Goal: Contribute content: Contribute content

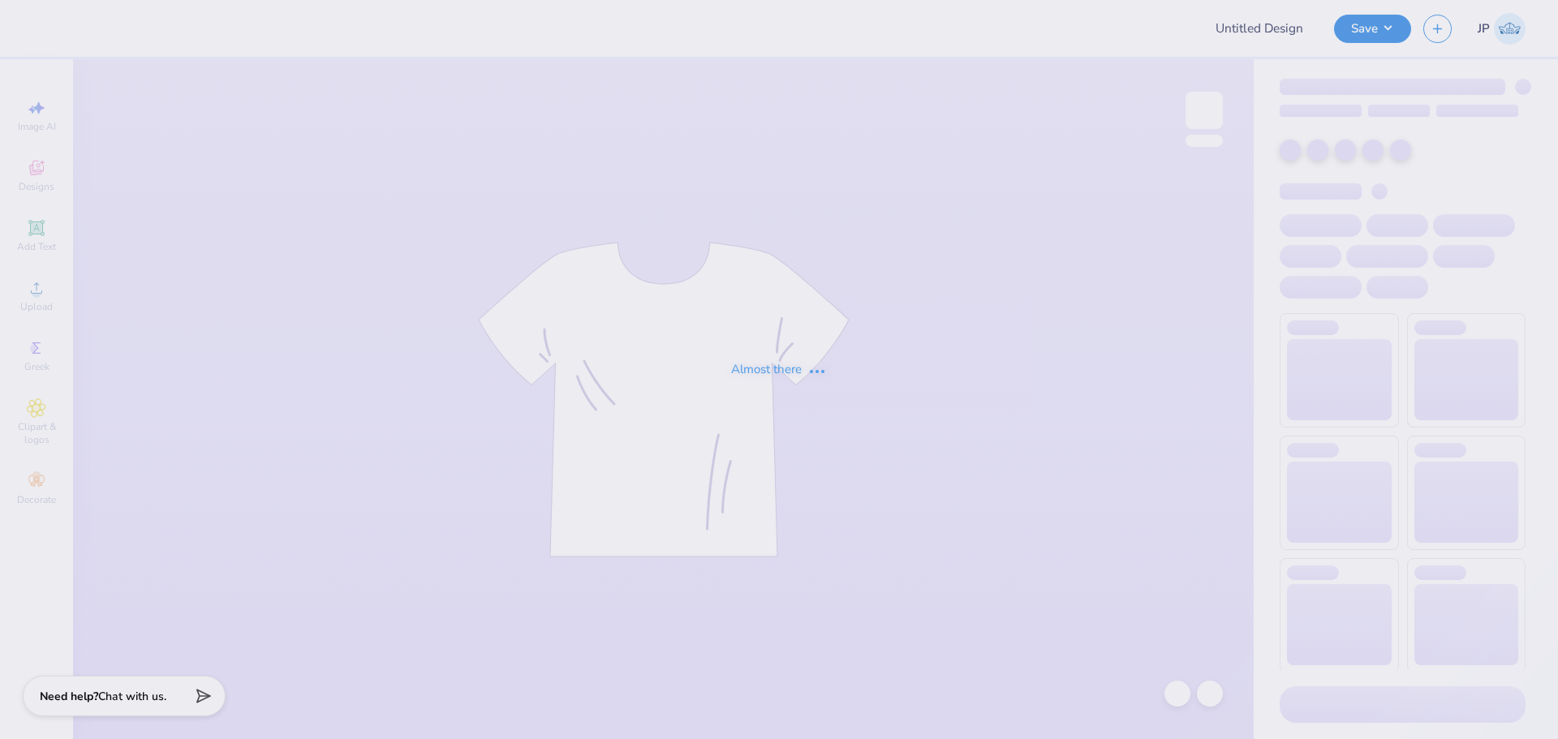
type input "New York University : Tatyana Khashoggi"
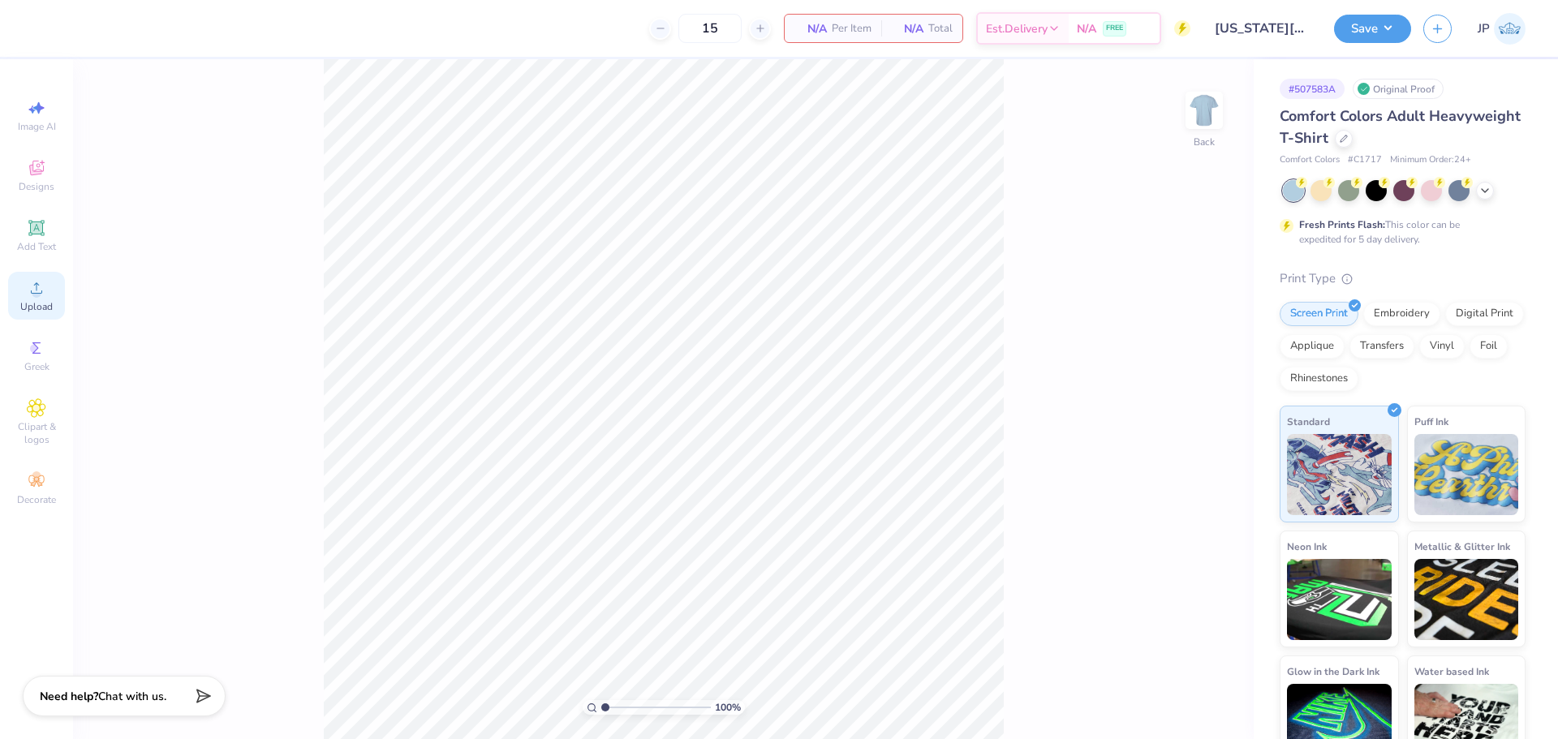
click at [50, 286] on div "Upload" at bounding box center [36, 296] width 57 height 48
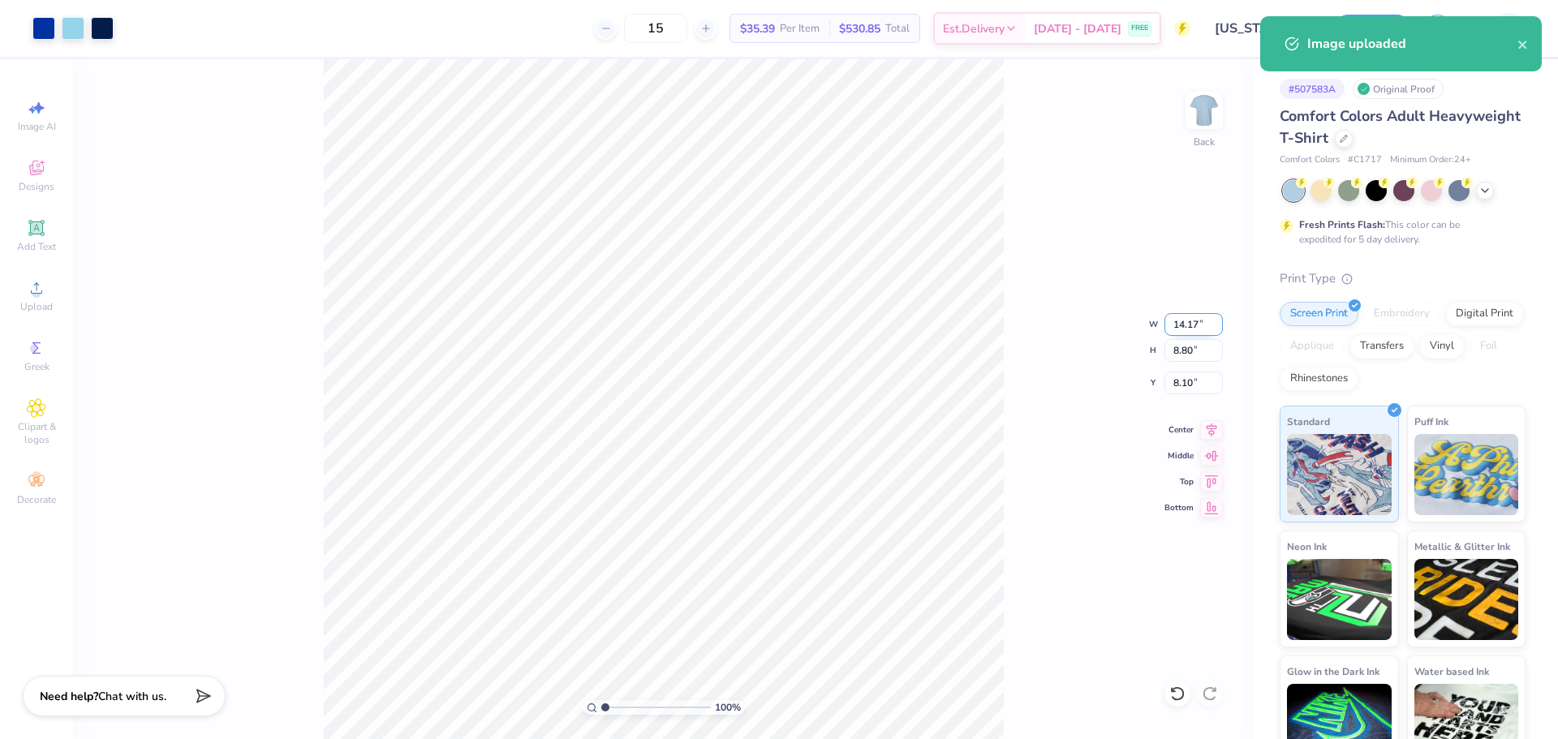
click at [1181, 325] on input "14.17" at bounding box center [1194, 324] width 58 height 23
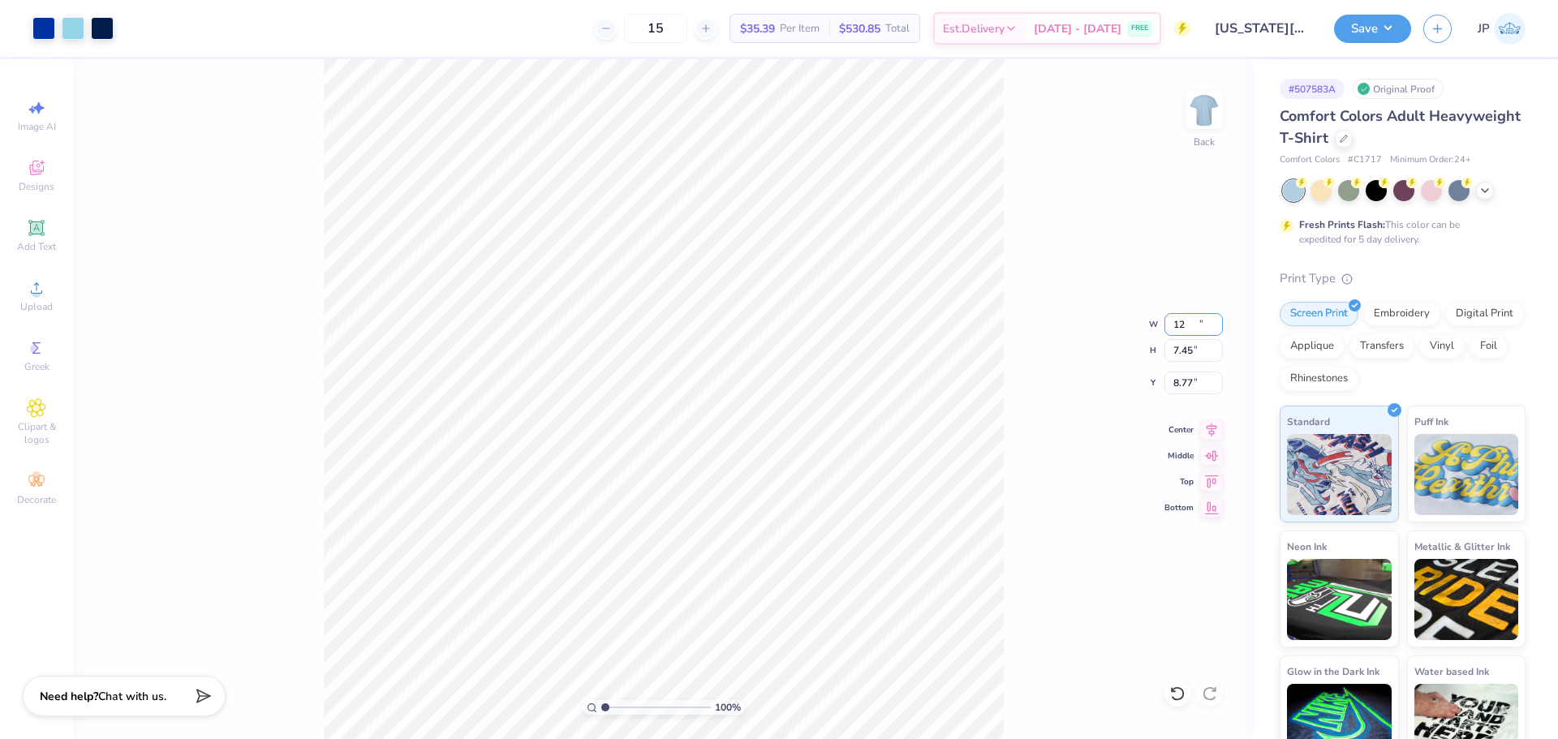
type input "12.00"
type input "7.45"
type input "8.77"
click at [1190, 318] on input "12.00" at bounding box center [1194, 324] width 58 height 23
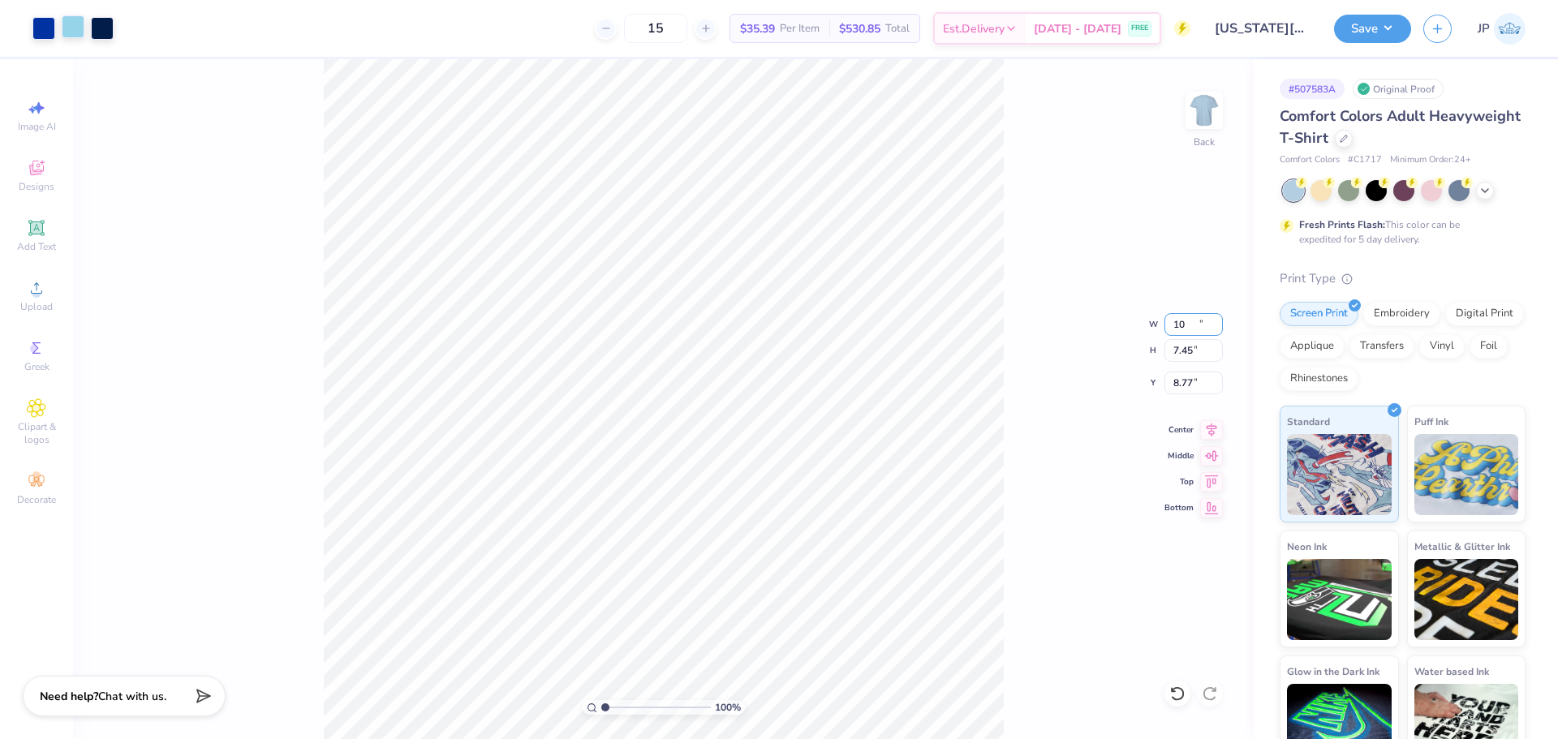
type input "10.00"
type input "6.21"
type input "9.40"
click at [74, 27] on div at bounding box center [73, 26] width 23 height 23
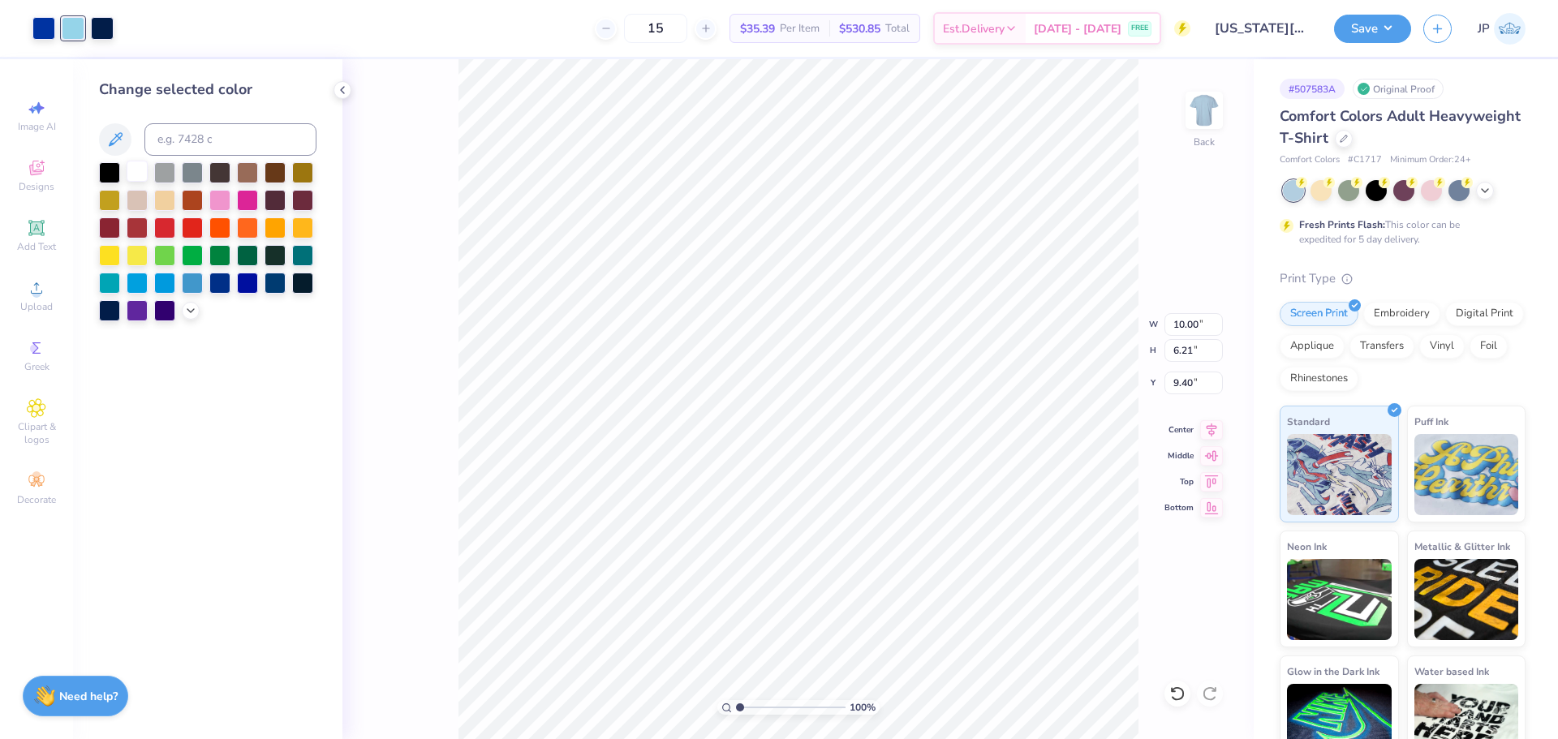
click at [131, 172] on div at bounding box center [137, 171] width 21 height 21
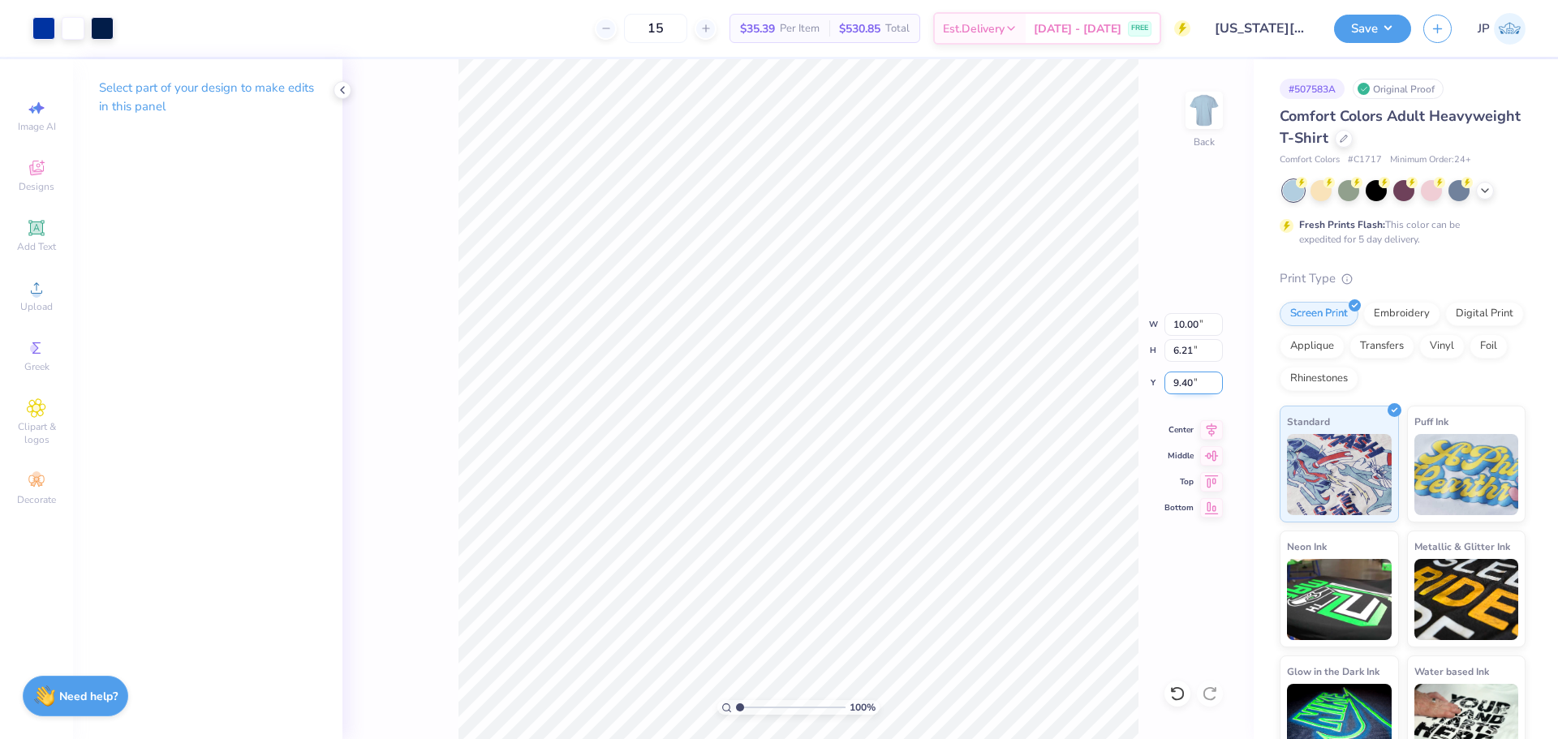
click at [1184, 380] on input "9.40" at bounding box center [1194, 383] width 58 height 23
type input "3.00"
click at [773, 701] on input "range" at bounding box center [791, 707] width 110 height 15
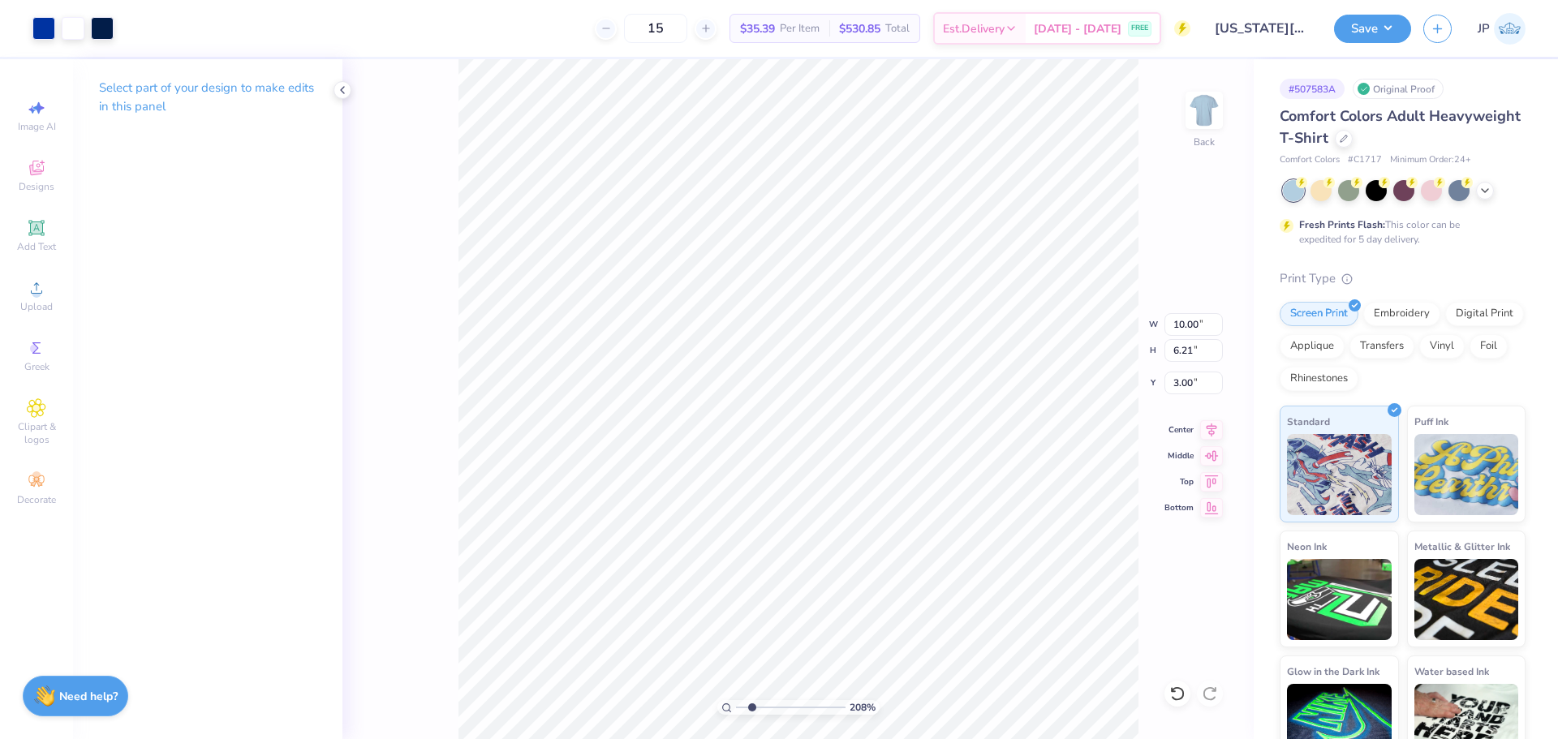
click at [752, 700] on input "range" at bounding box center [791, 707] width 110 height 15
type input "1"
click at [736, 700] on input "range" at bounding box center [791, 707] width 110 height 15
click at [1369, 26] on button "Save" at bounding box center [1372, 26] width 77 height 28
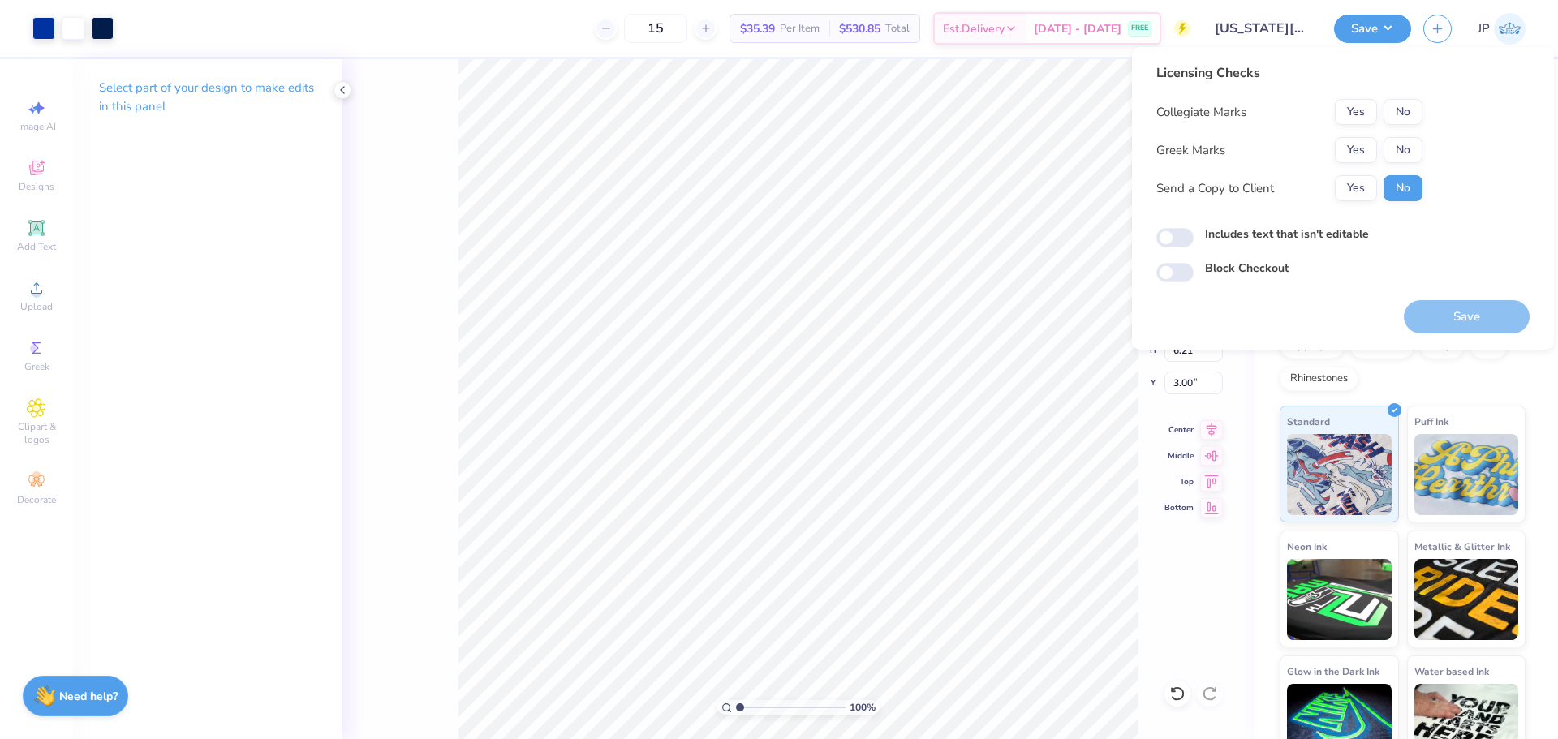
drag, startPoint x: 1411, startPoint y: 159, endPoint x: 1407, endPoint y: 114, distance: 45.6
click at [1407, 113] on button "No" at bounding box center [1403, 112] width 39 height 26
click at [1407, 150] on button "No" at bounding box center [1403, 150] width 39 height 26
drag, startPoint x: 1451, startPoint y: 317, endPoint x: 1175, endPoint y: 252, distance: 283.5
click at [1449, 317] on button "Save" at bounding box center [1467, 316] width 126 height 33
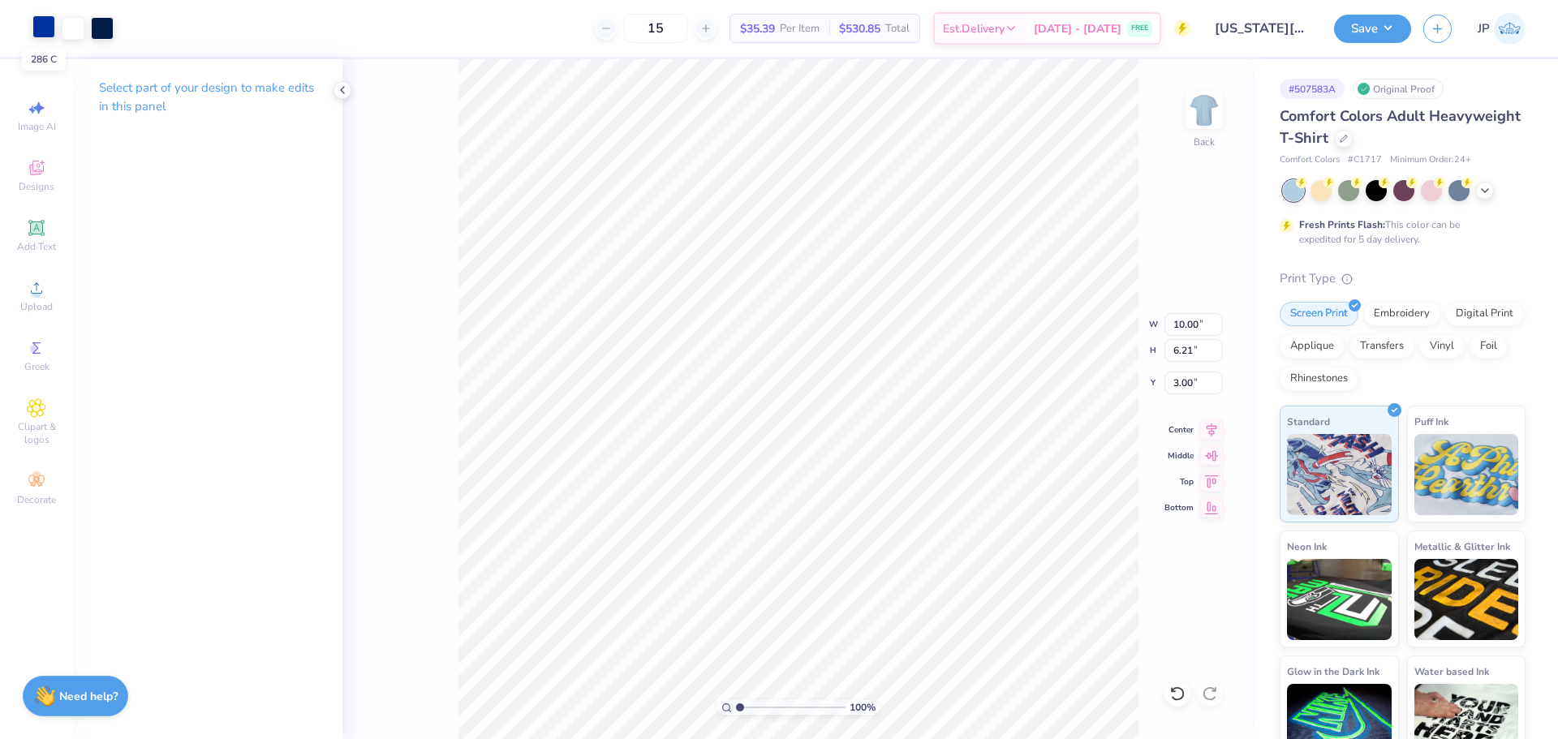
click at [41, 27] on div at bounding box center [43, 26] width 23 height 23
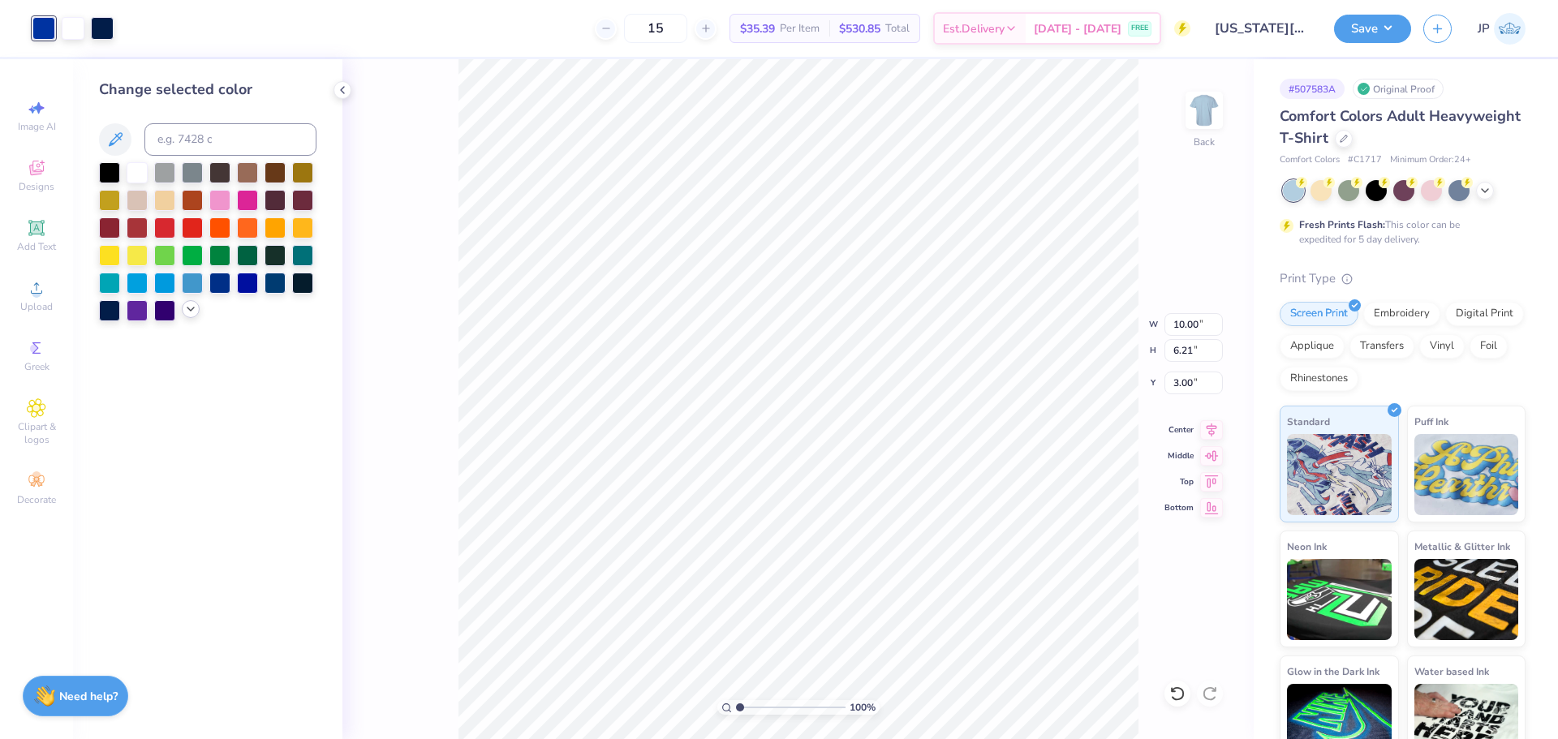
click at [197, 315] on div at bounding box center [191, 309] width 18 height 18
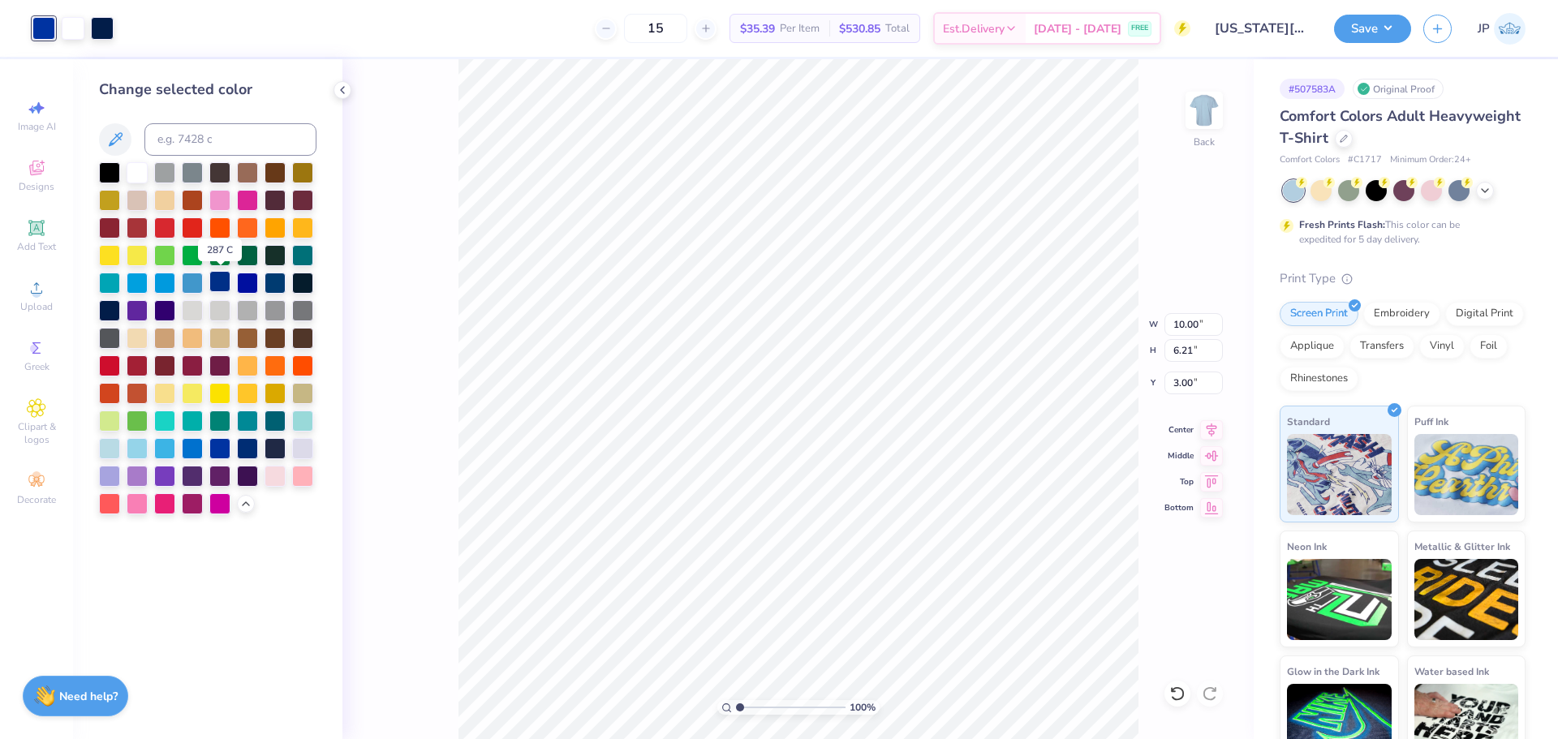
click at [222, 274] on div at bounding box center [219, 281] width 21 height 21
click at [272, 286] on div at bounding box center [275, 281] width 21 height 21
click at [241, 442] on div at bounding box center [247, 447] width 21 height 21
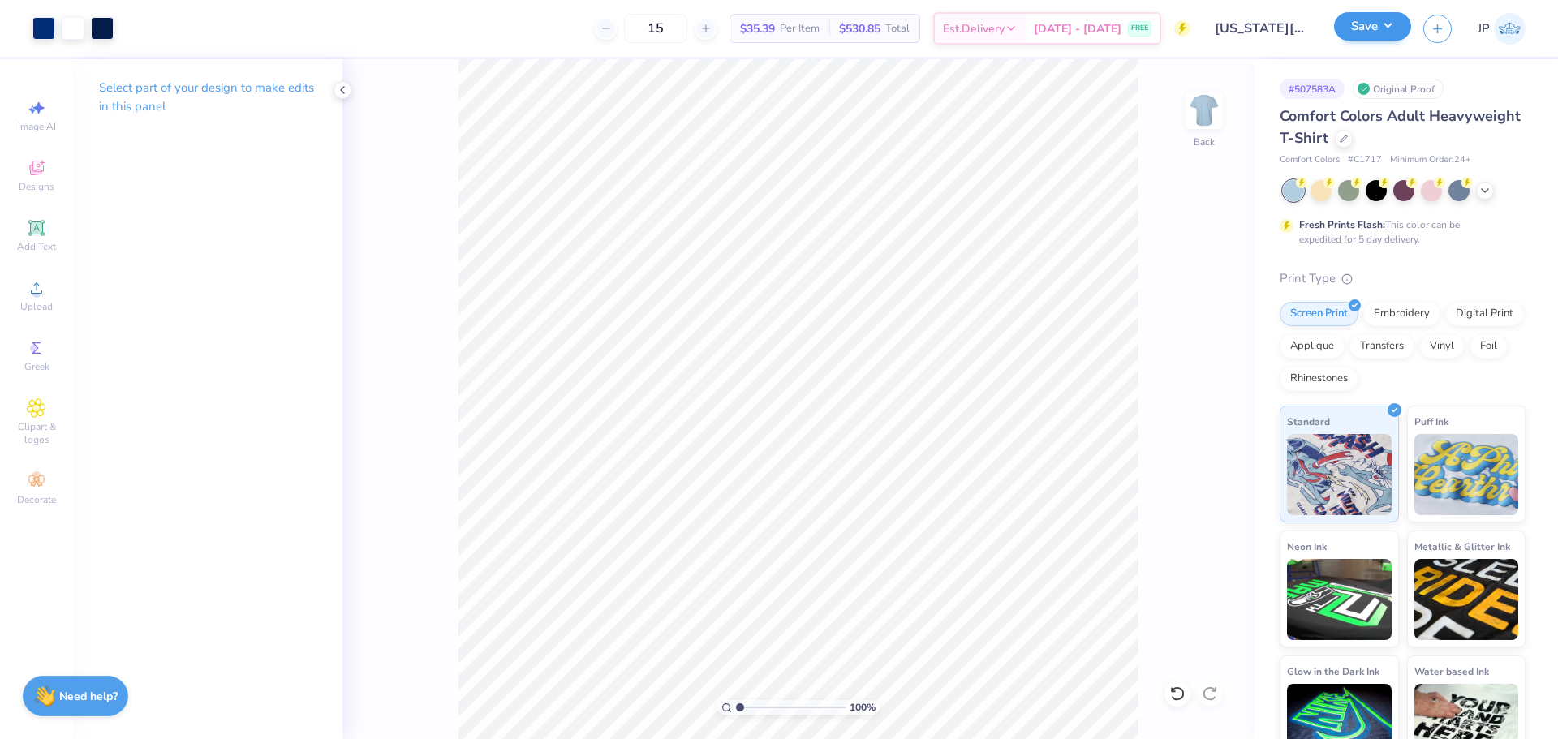
drag, startPoint x: 1398, startPoint y: 8, endPoint x: 1397, endPoint y: 28, distance: 20.4
click at [1398, 10] on div "Save JP" at bounding box center [1446, 28] width 224 height 57
click at [1397, 28] on button "Save" at bounding box center [1372, 26] width 77 height 28
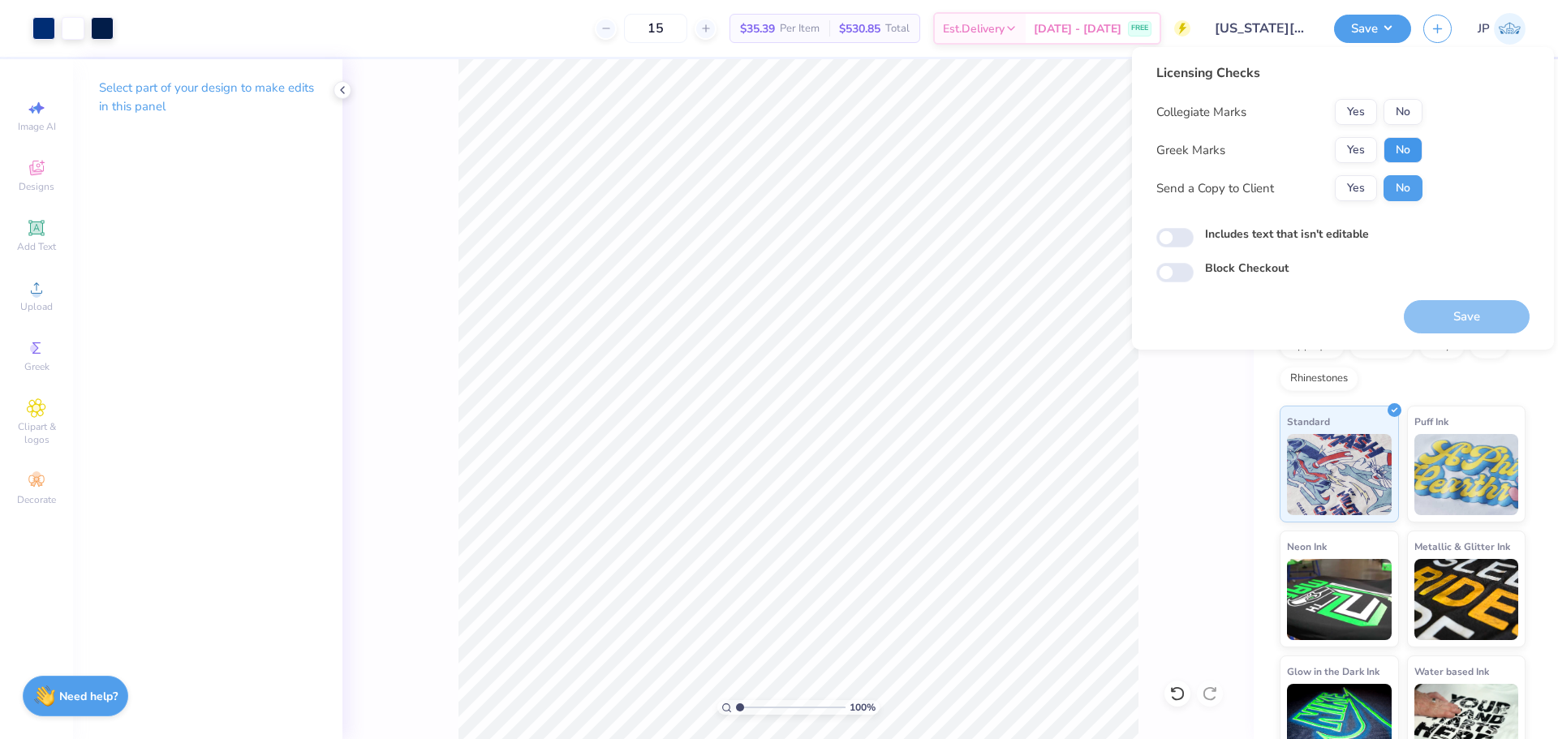
click at [1397, 150] on button "No" at bounding box center [1403, 150] width 39 height 26
click at [1411, 114] on button "No" at bounding box center [1403, 112] width 39 height 26
click at [1454, 314] on button "Save" at bounding box center [1467, 316] width 126 height 33
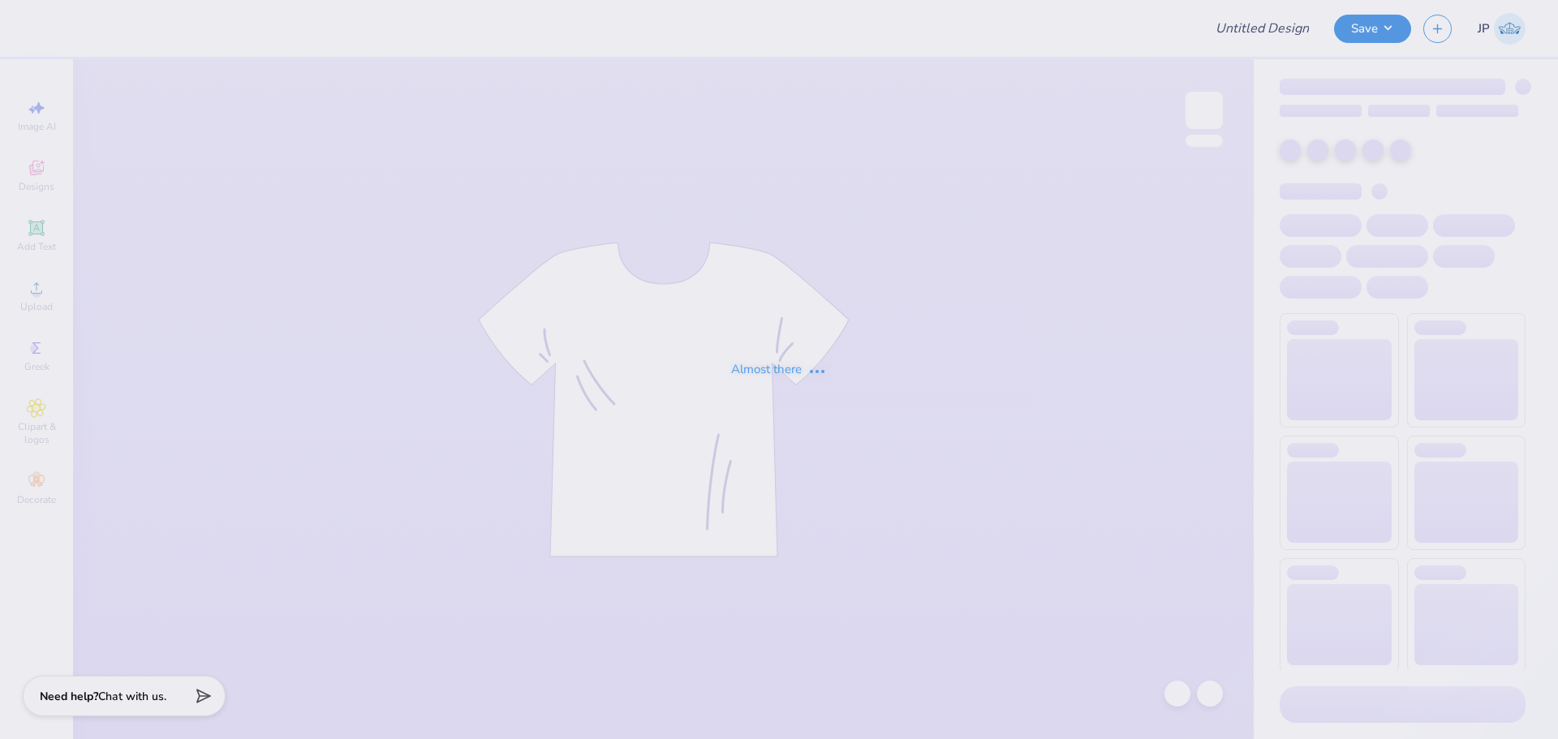
type input "Unforeseen Sixteen"
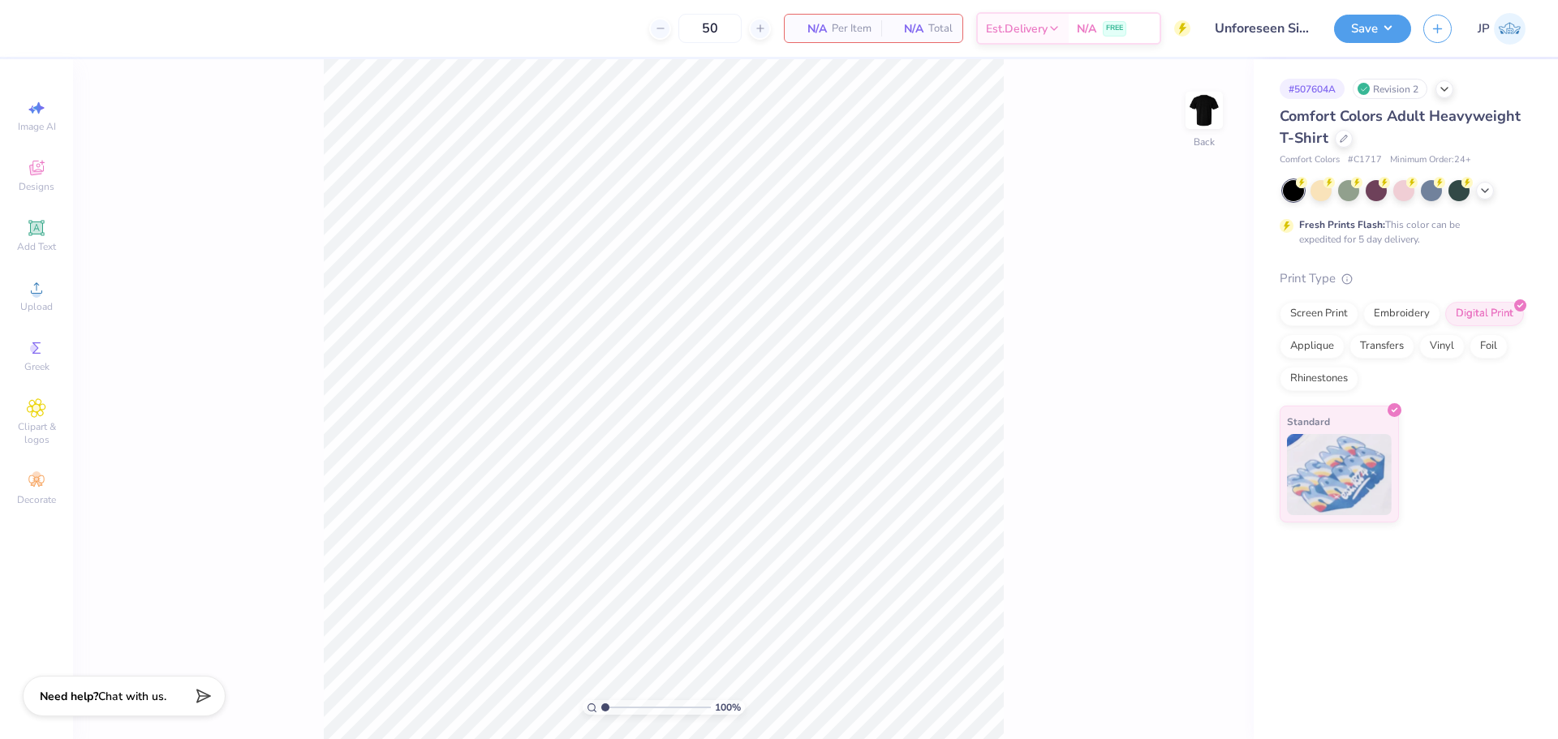
click at [506, 396] on div "100 % Back" at bounding box center [663, 399] width 1181 height 680
click at [1212, 101] on img at bounding box center [1204, 110] width 65 height 65
click at [41, 291] on circle at bounding box center [36, 293] width 9 height 9
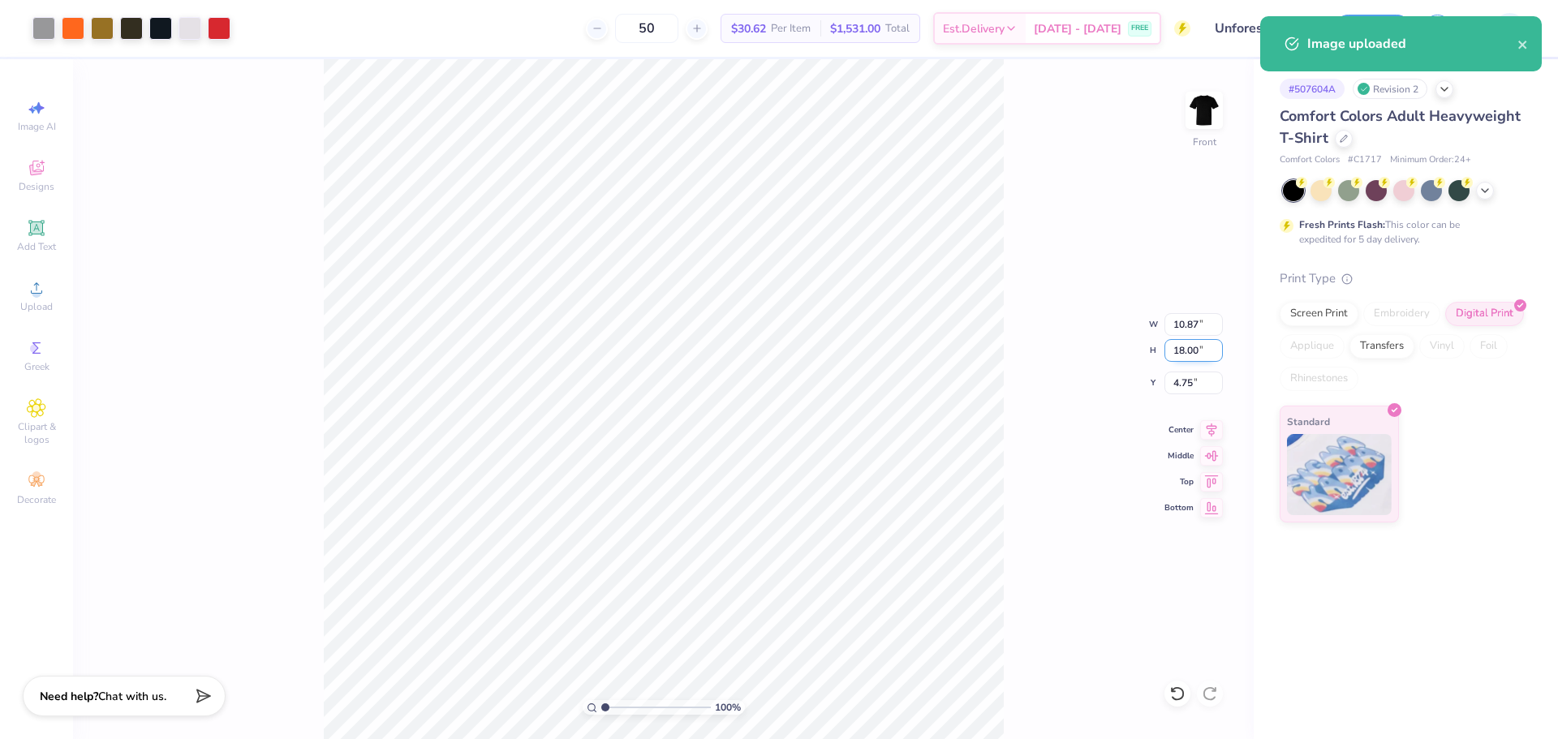
click at [1185, 348] on input "18.00" at bounding box center [1194, 350] width 58 height 23
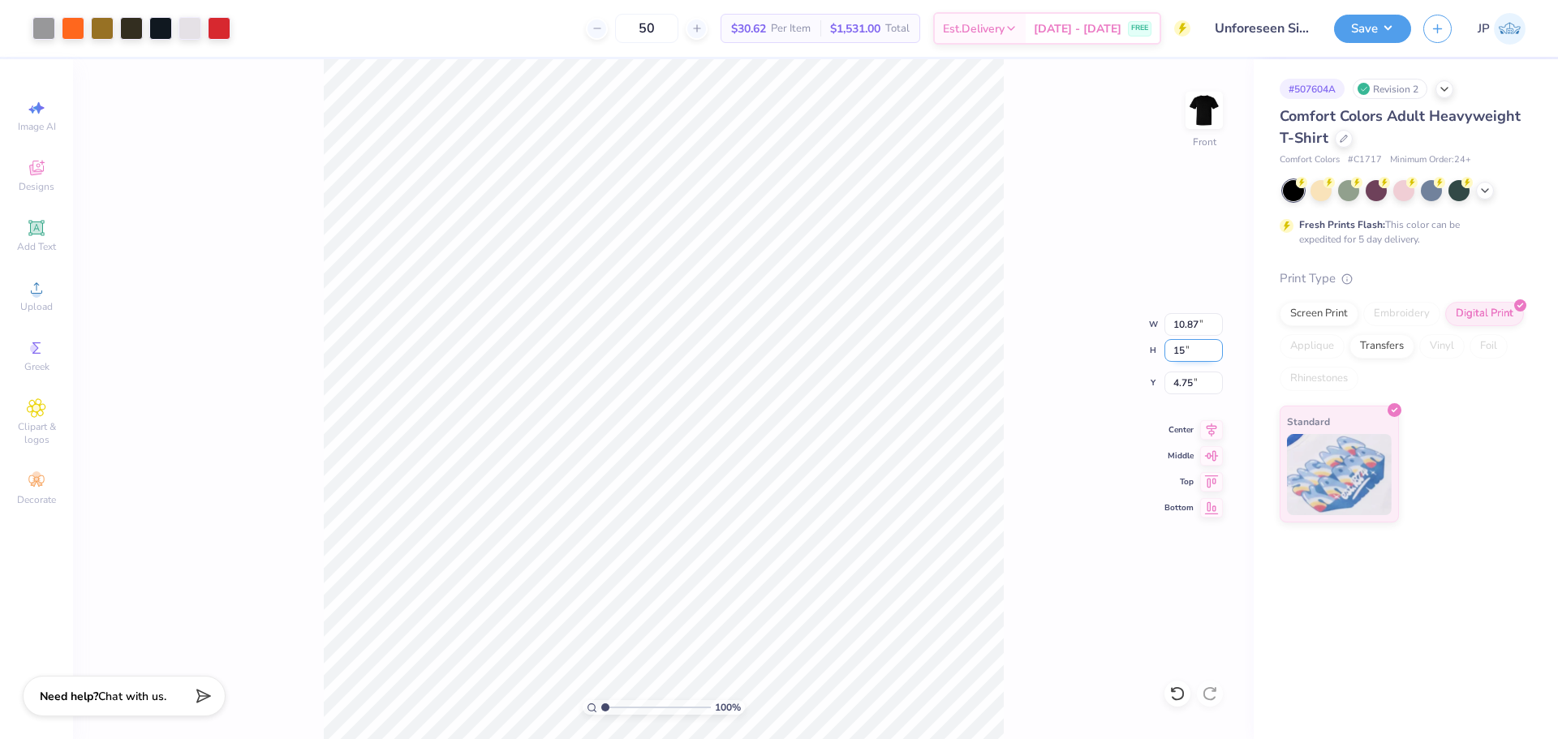
type input "15"
type input "9.06"
type input "15.00"
click at [1179, 386] on input "6.25" at bounding box center [1194, 383] width 58 height 23
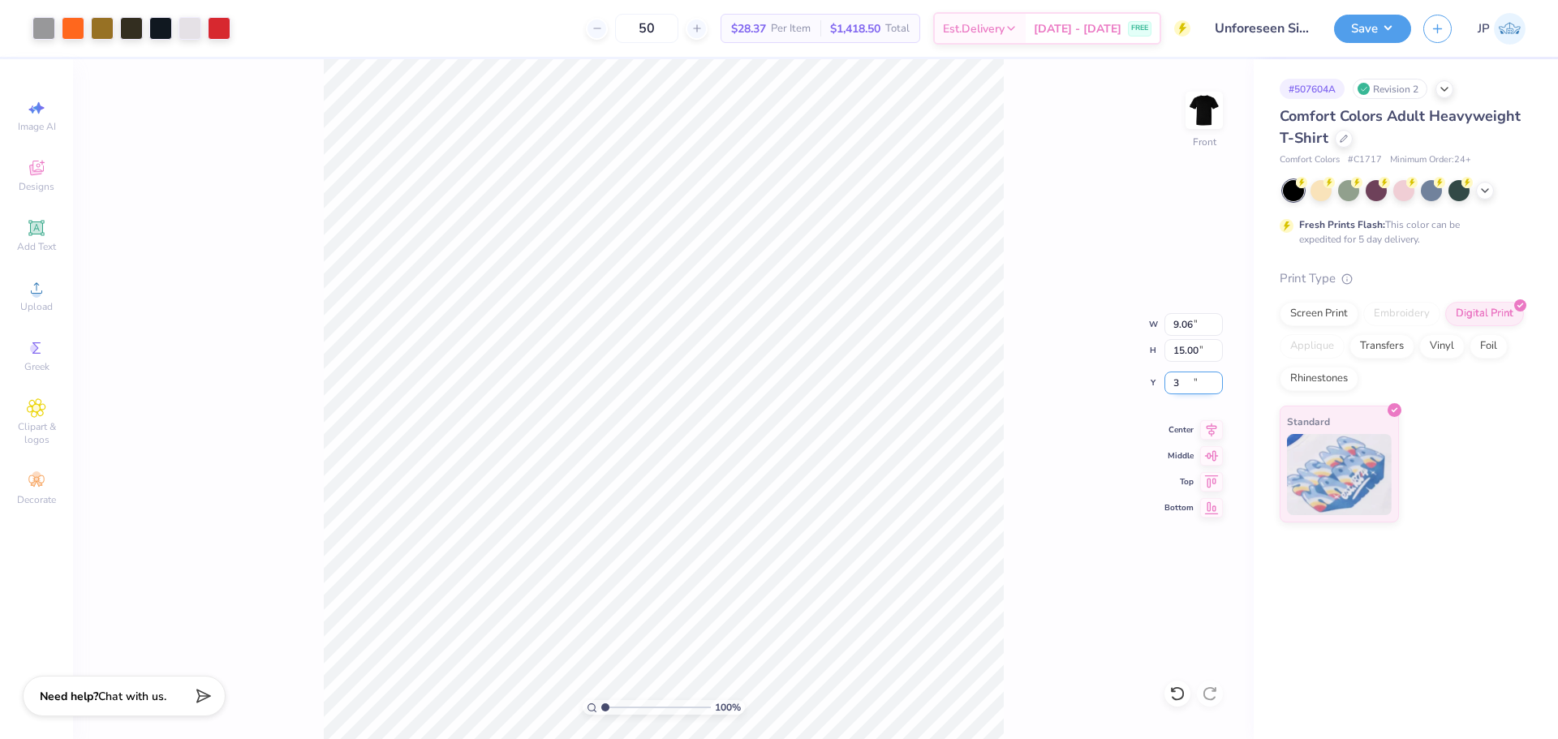
type input "3.00"
click at [1209, 117] on img at bounding box center [1204, 110] width 65 height 65
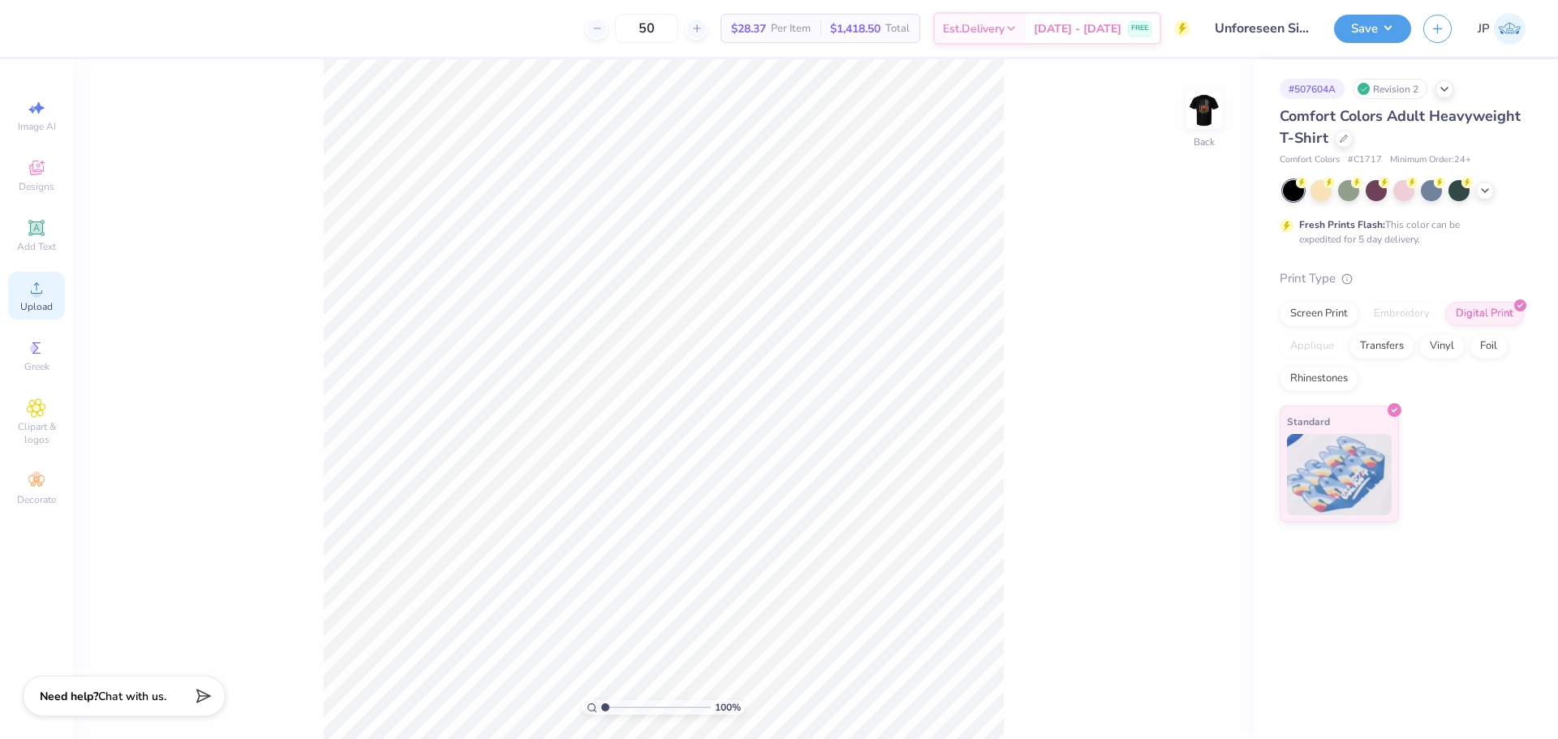
click at [56, 302] on div "Upload" at bounding box center [36, 296] width 57 height 48
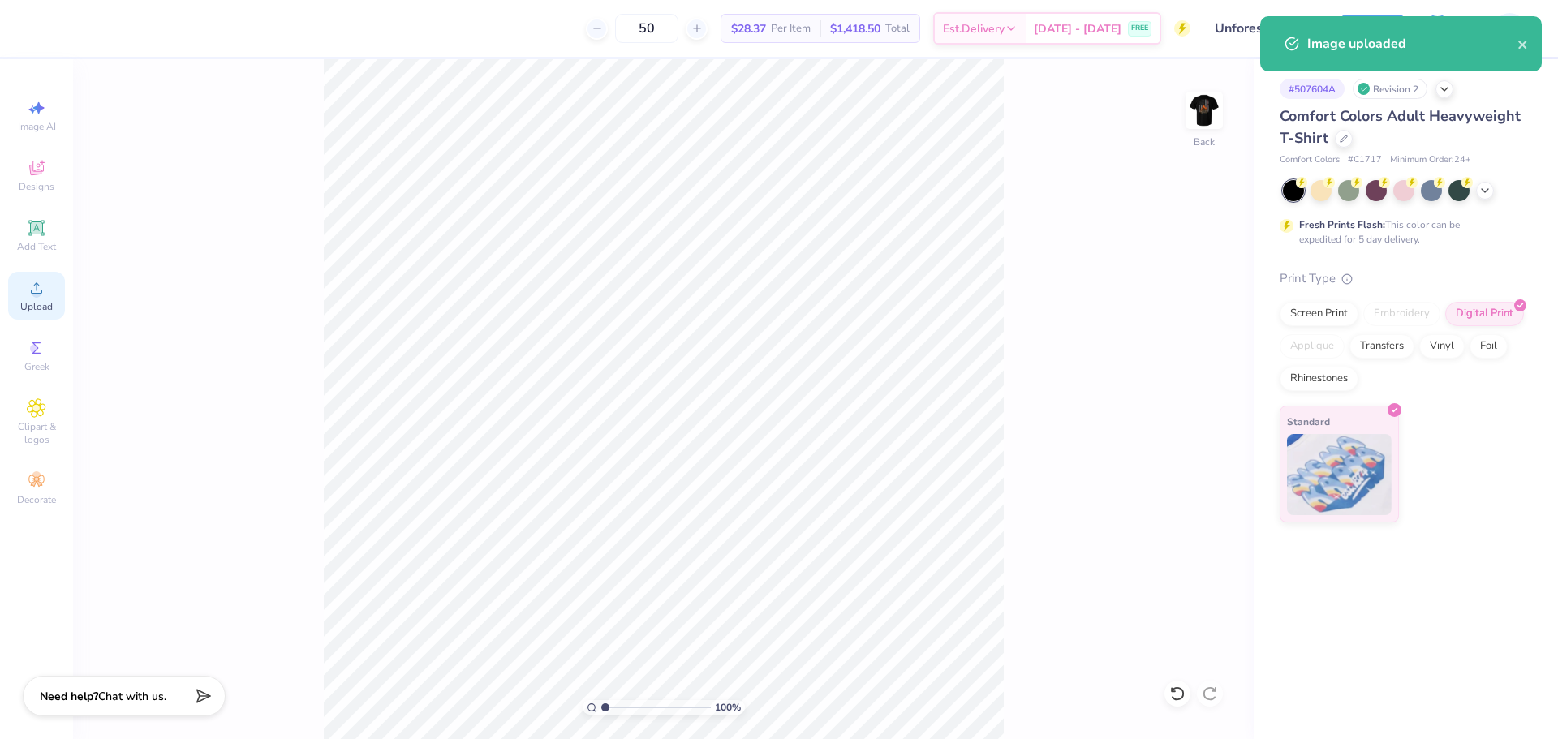
click at [32, 297] on icon at bounding box center [36, 287] width 19 height 19
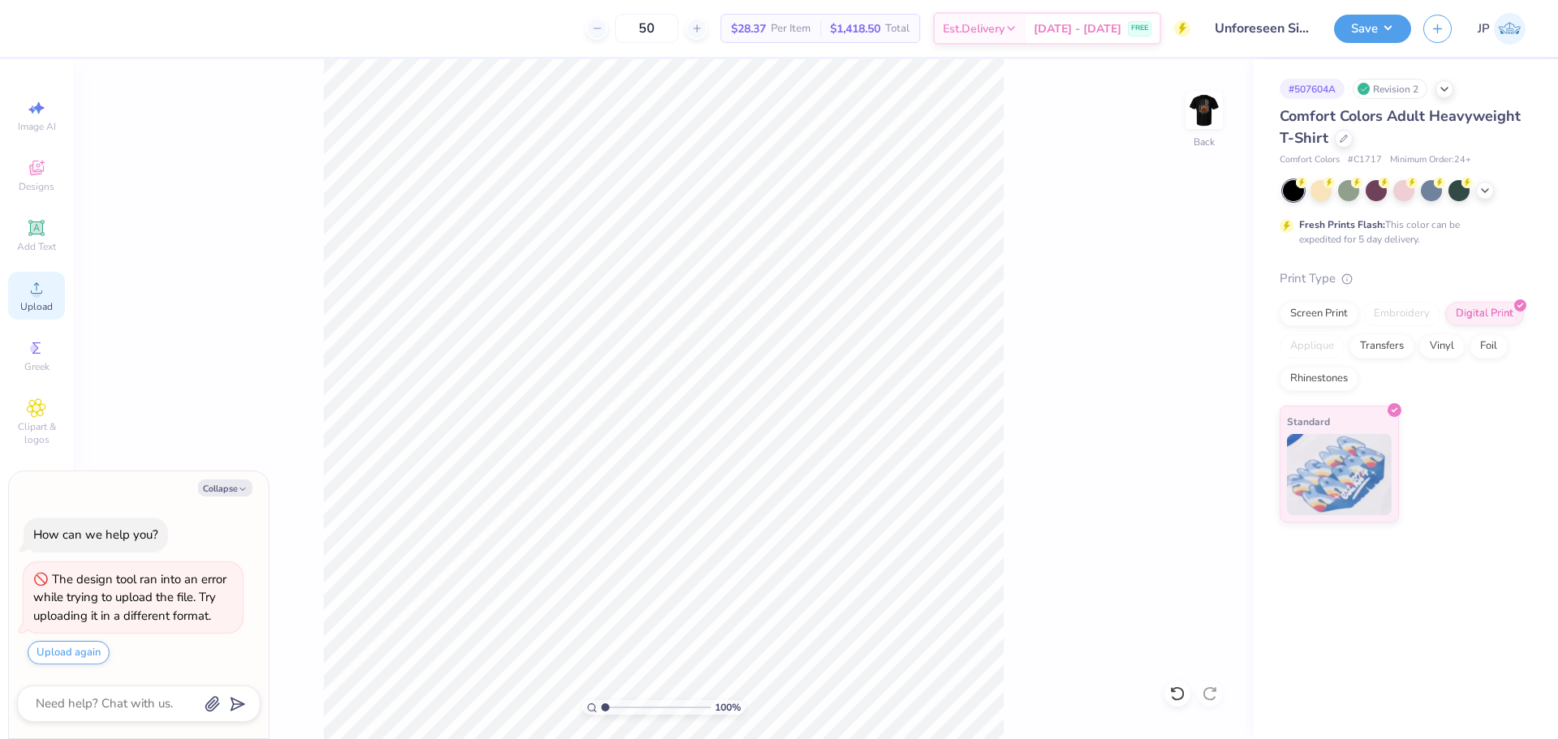
click at [18, 290] on div "Upload" at bounding box center [36, 296] width 57 height 48
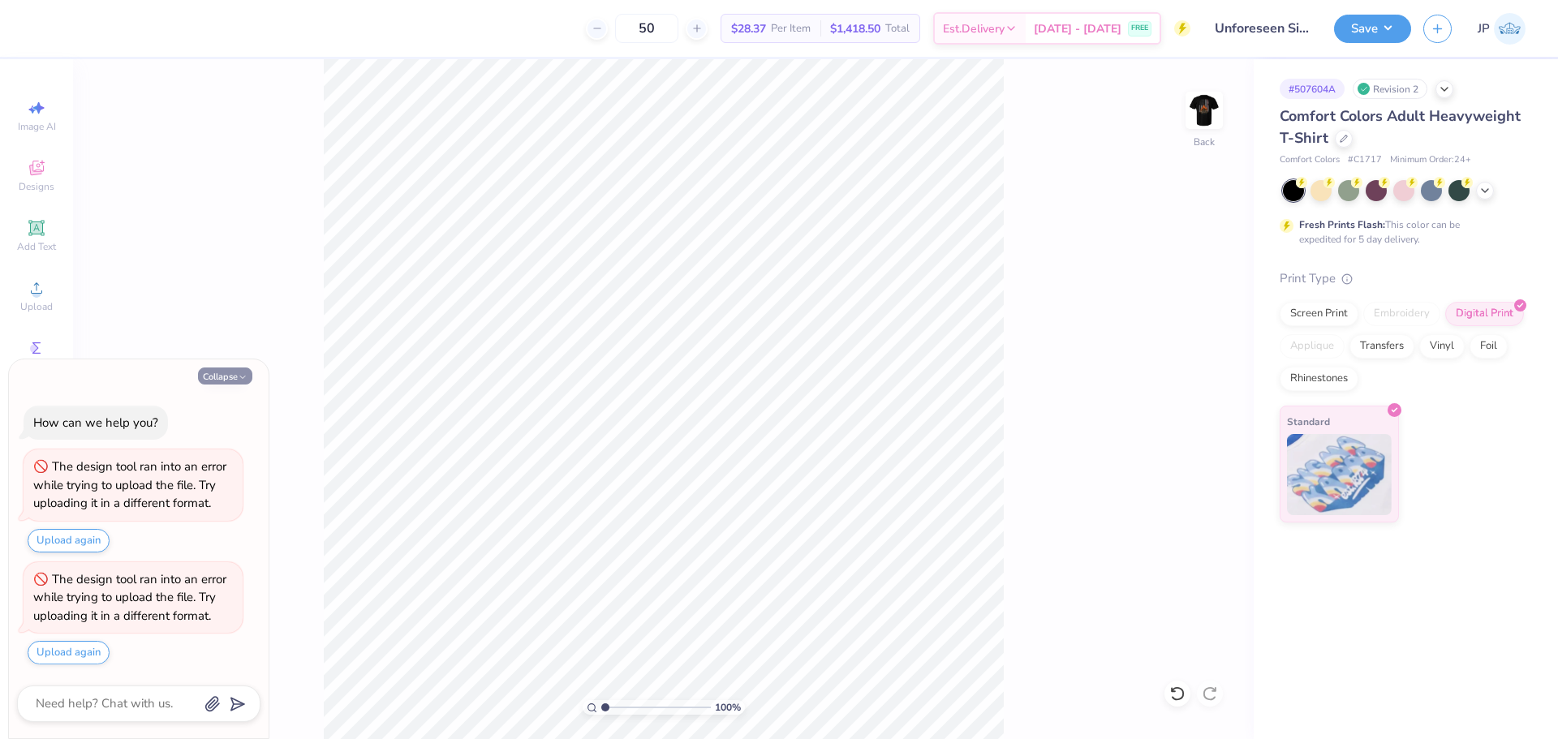
click at [224, 375] on button "Collapse" at bounding box center [225, 376] width 54 height 17
type textarea "x"
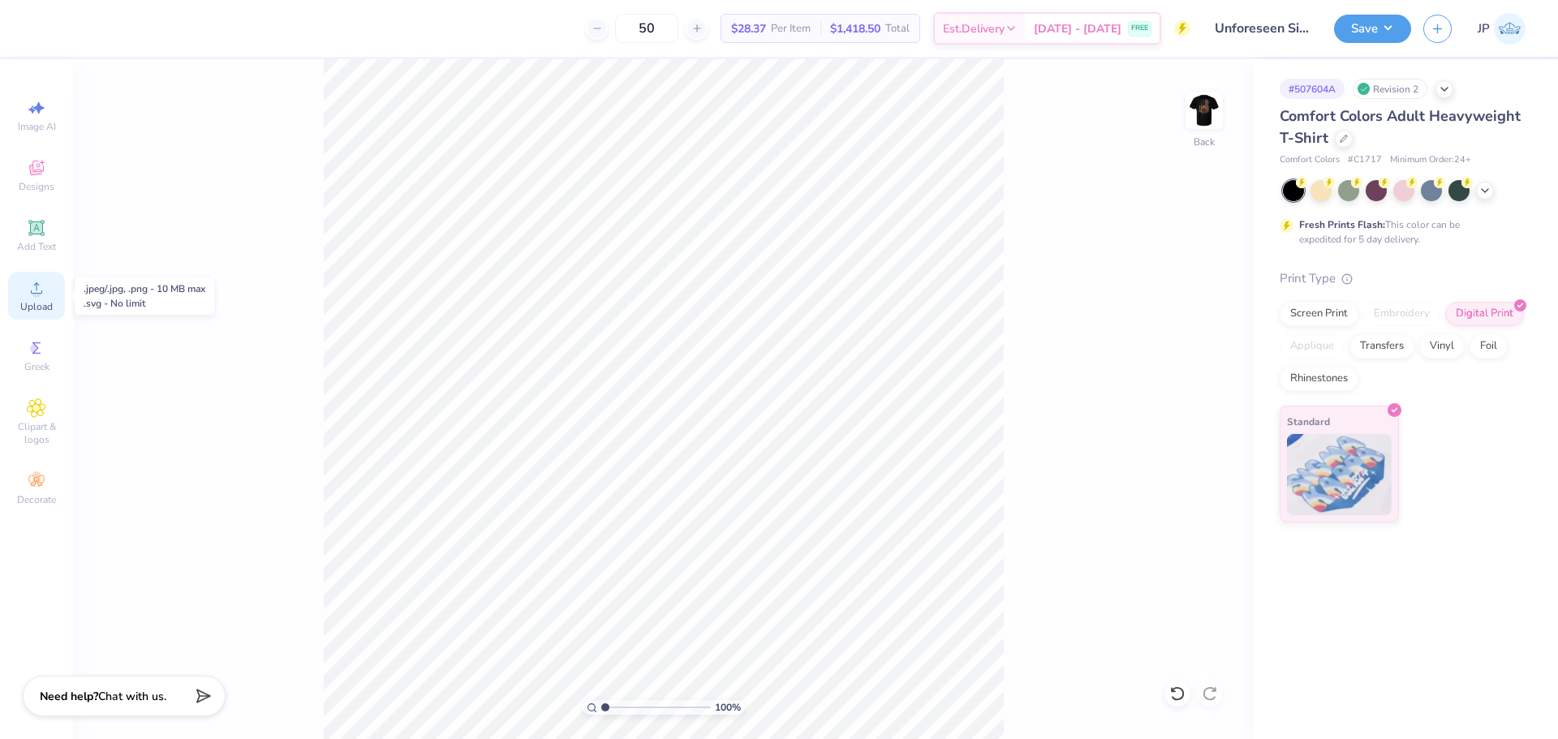
click at [39, 307] on span "Upload" at bounding box center [36, 306] width 32 height 13
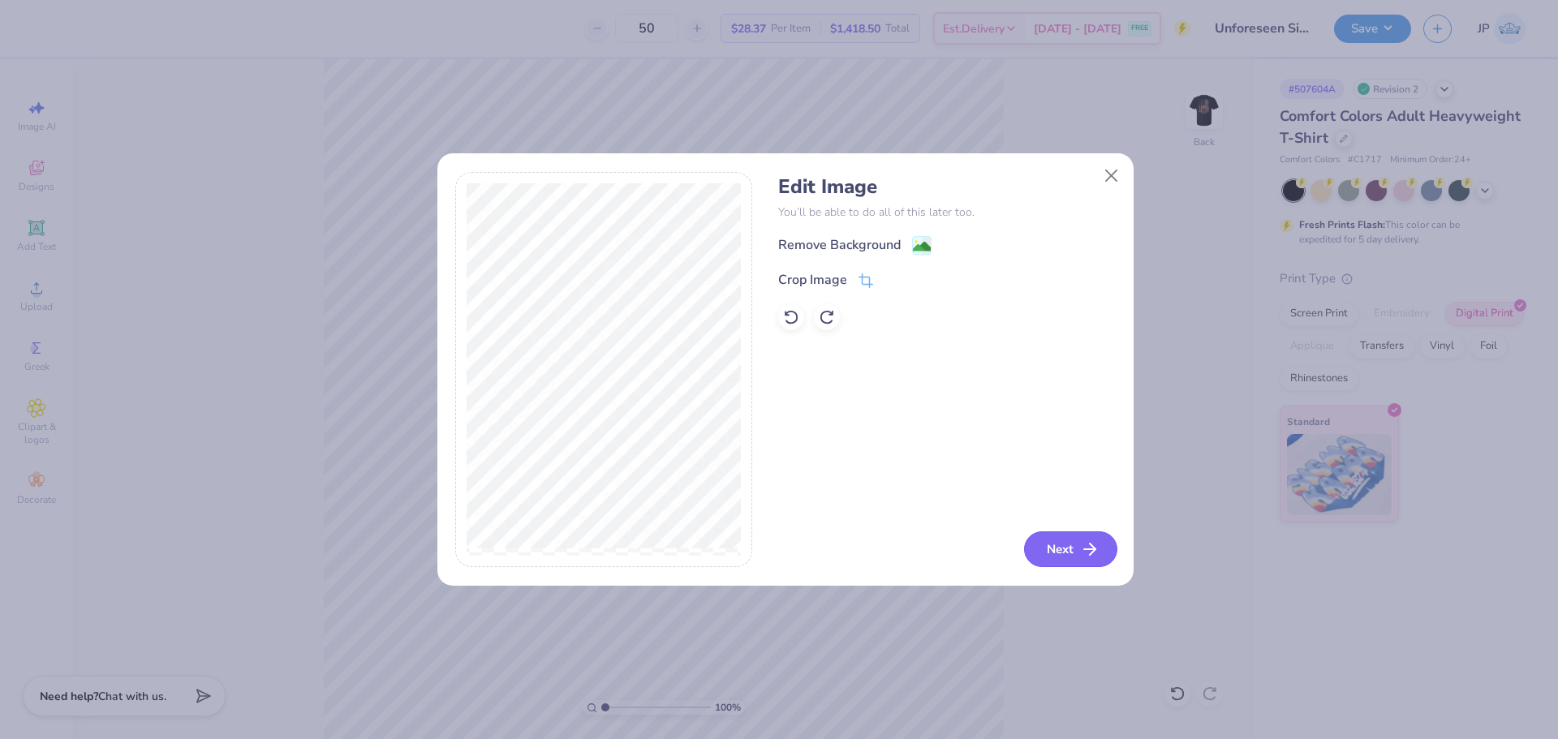
click at [1074, 558] on button "Next" at bounding box center [1070, 550] width 93 height 36
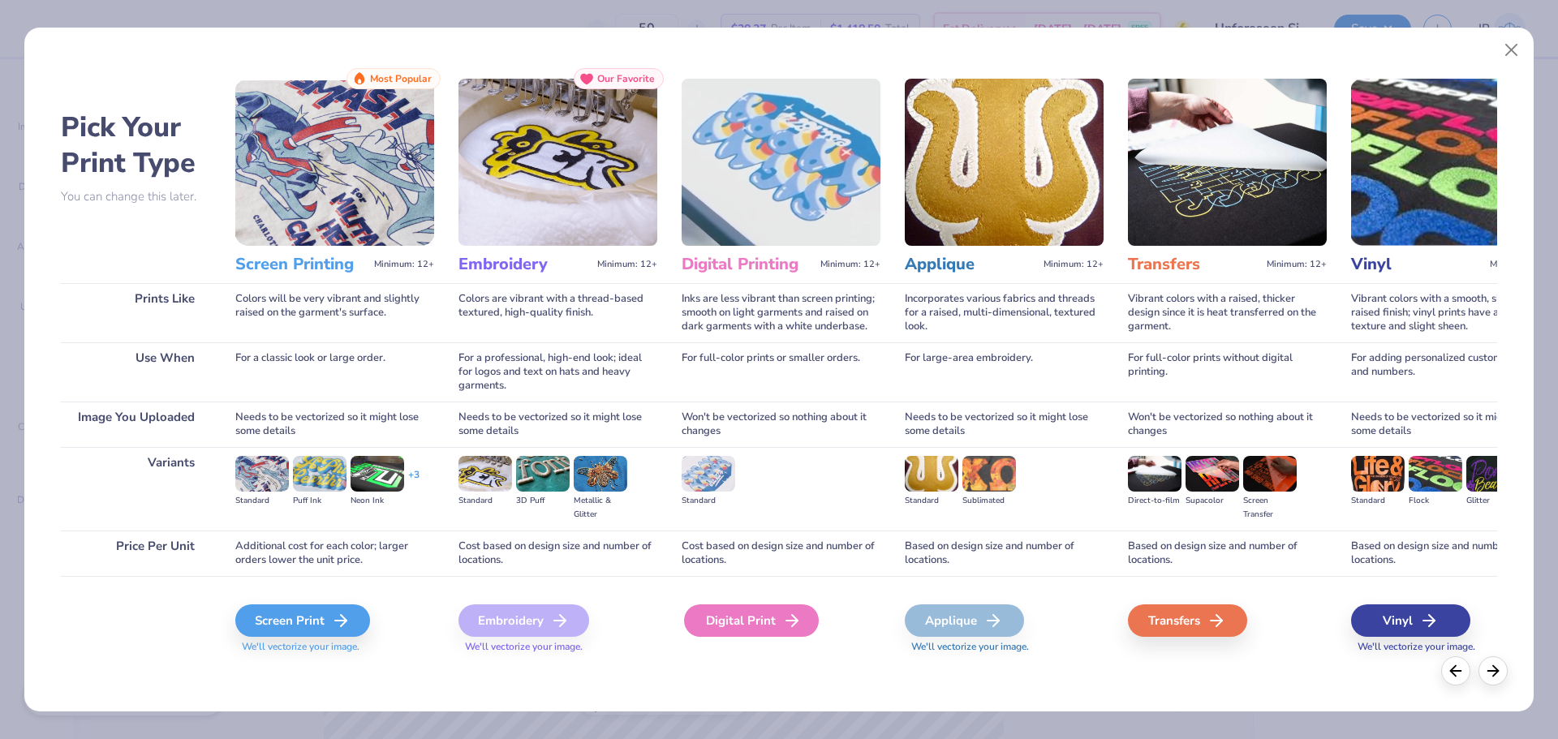
click at [760, 624] on div "Digital Print" at bounding box center [751, 621] width 135 height 32
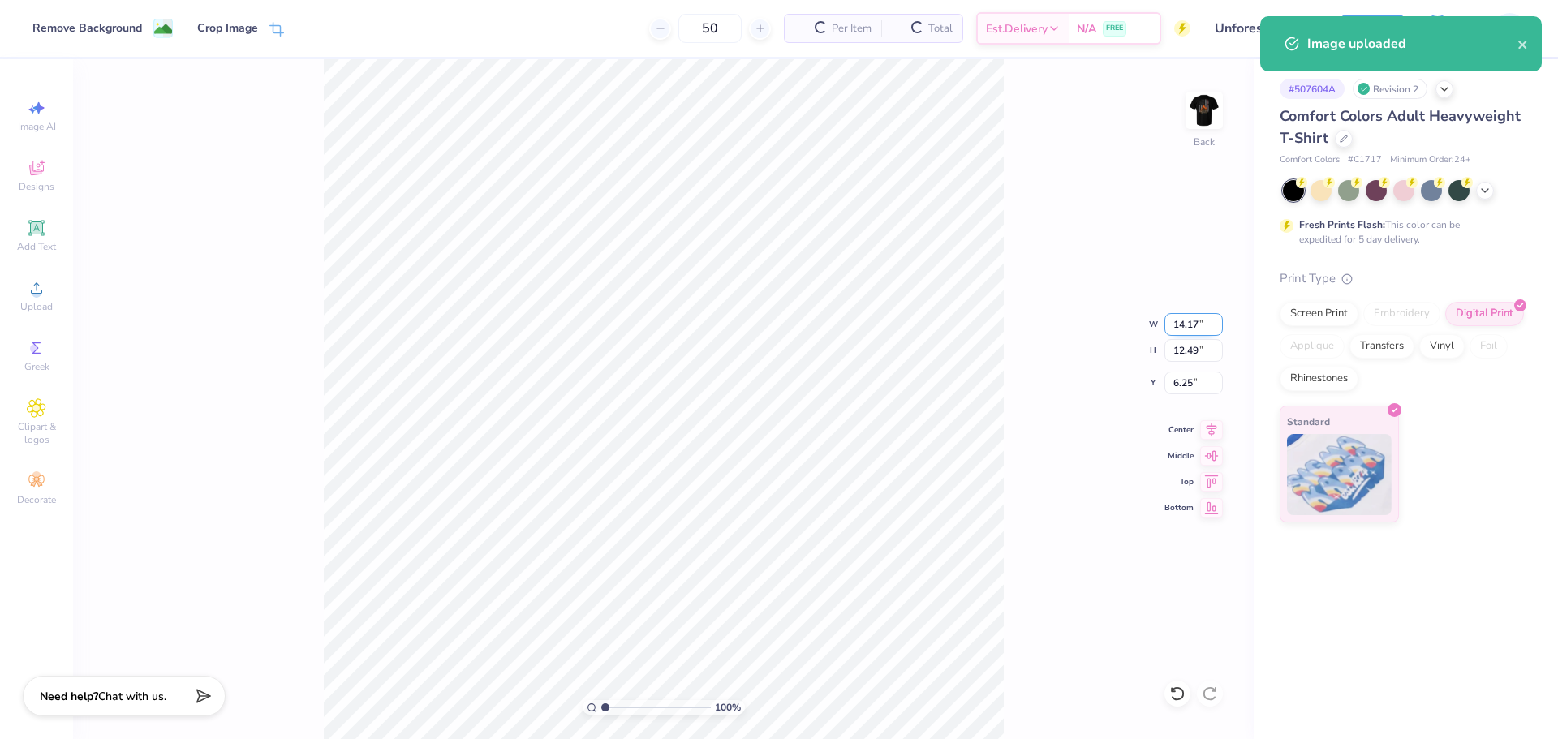
click at [1191, 321] on input "14.17" at bounding box center [1194, 324] width 58 height 23
type input "3.50"
type input "3.09"
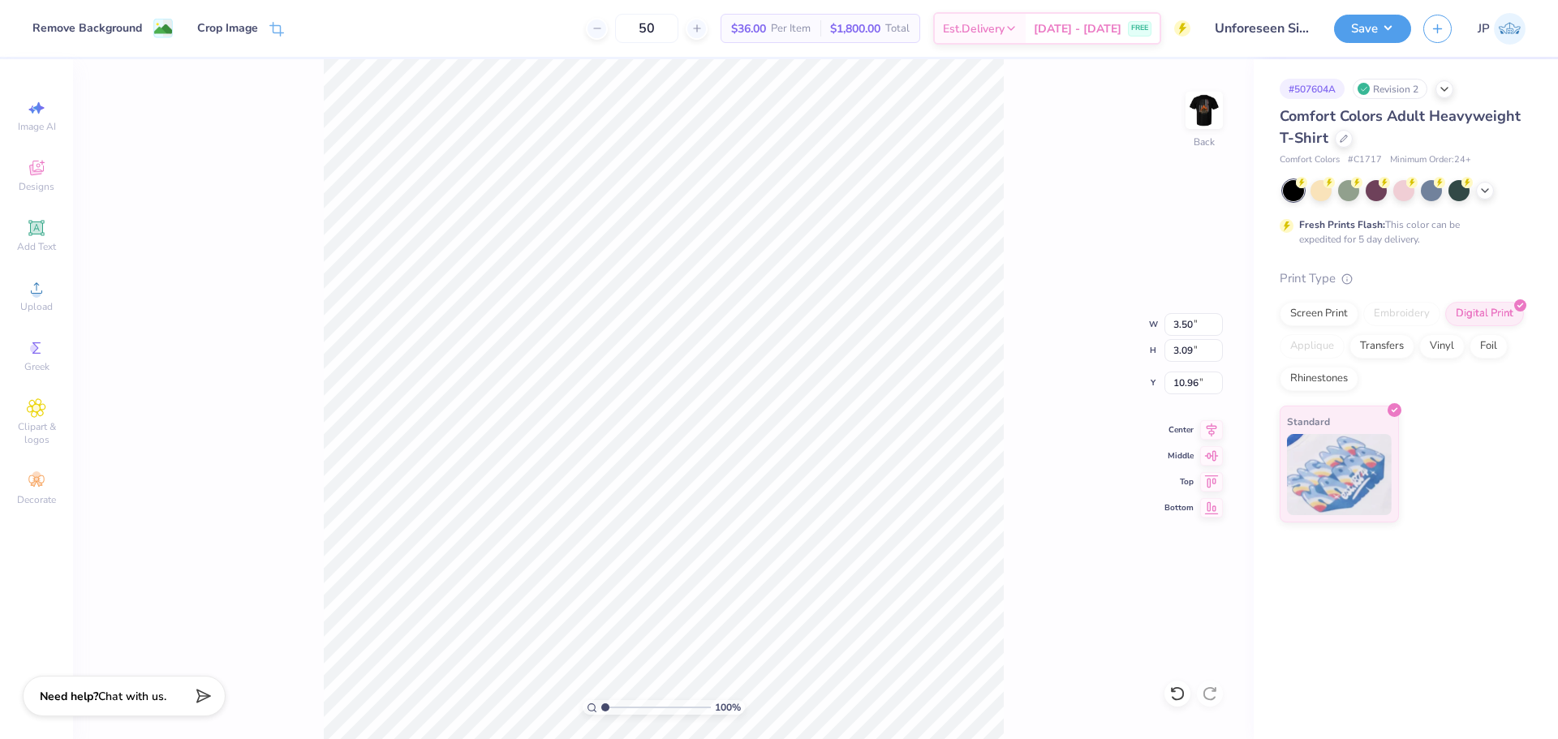
type input "3.00"
click at [39, 289] on icon at bounding box center [36, 287] width 19 height 19
click at [36, 228] on icon at bounding box center [36, 228] width 12 height 12
type input "5.59"
type input "1.62"
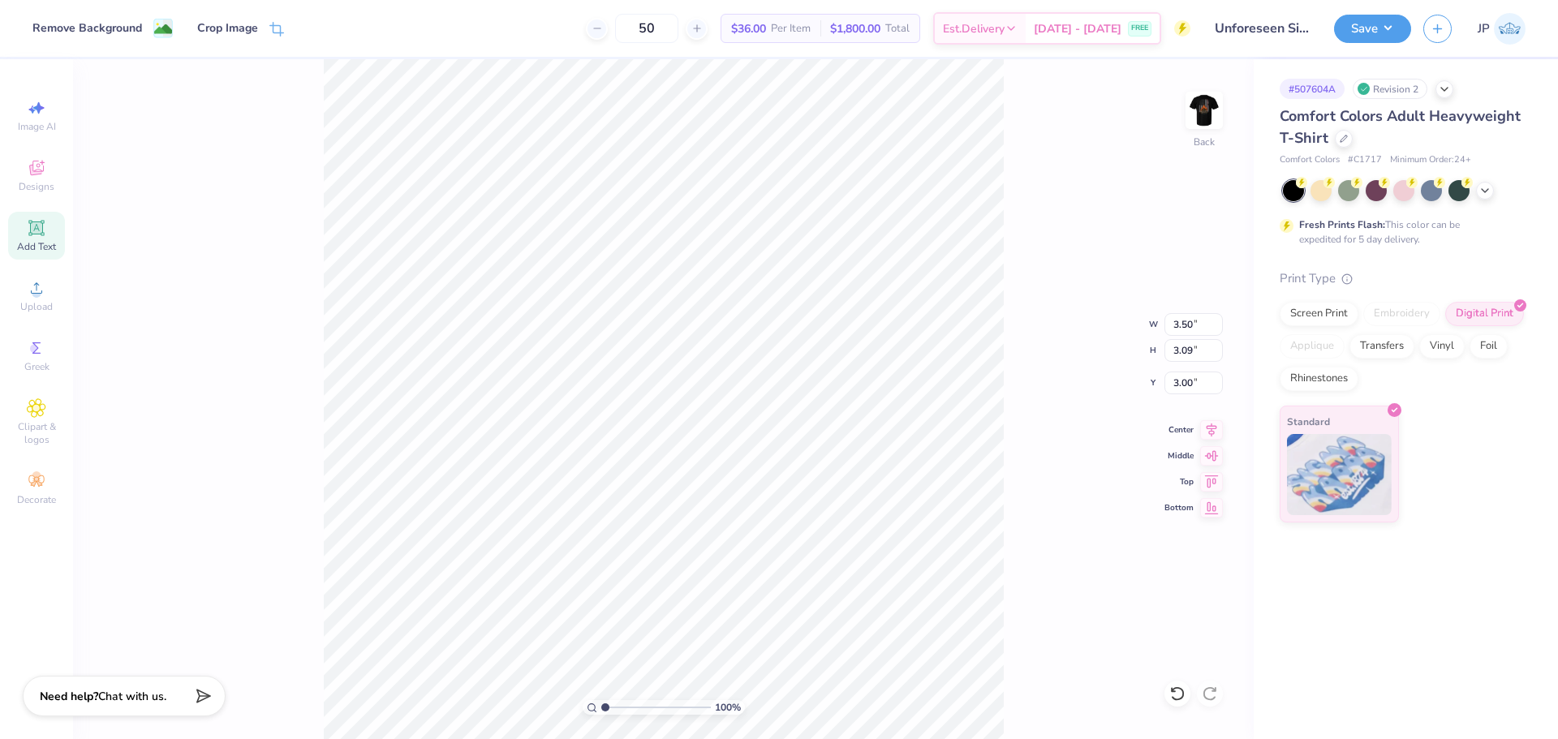
type input "11.69"
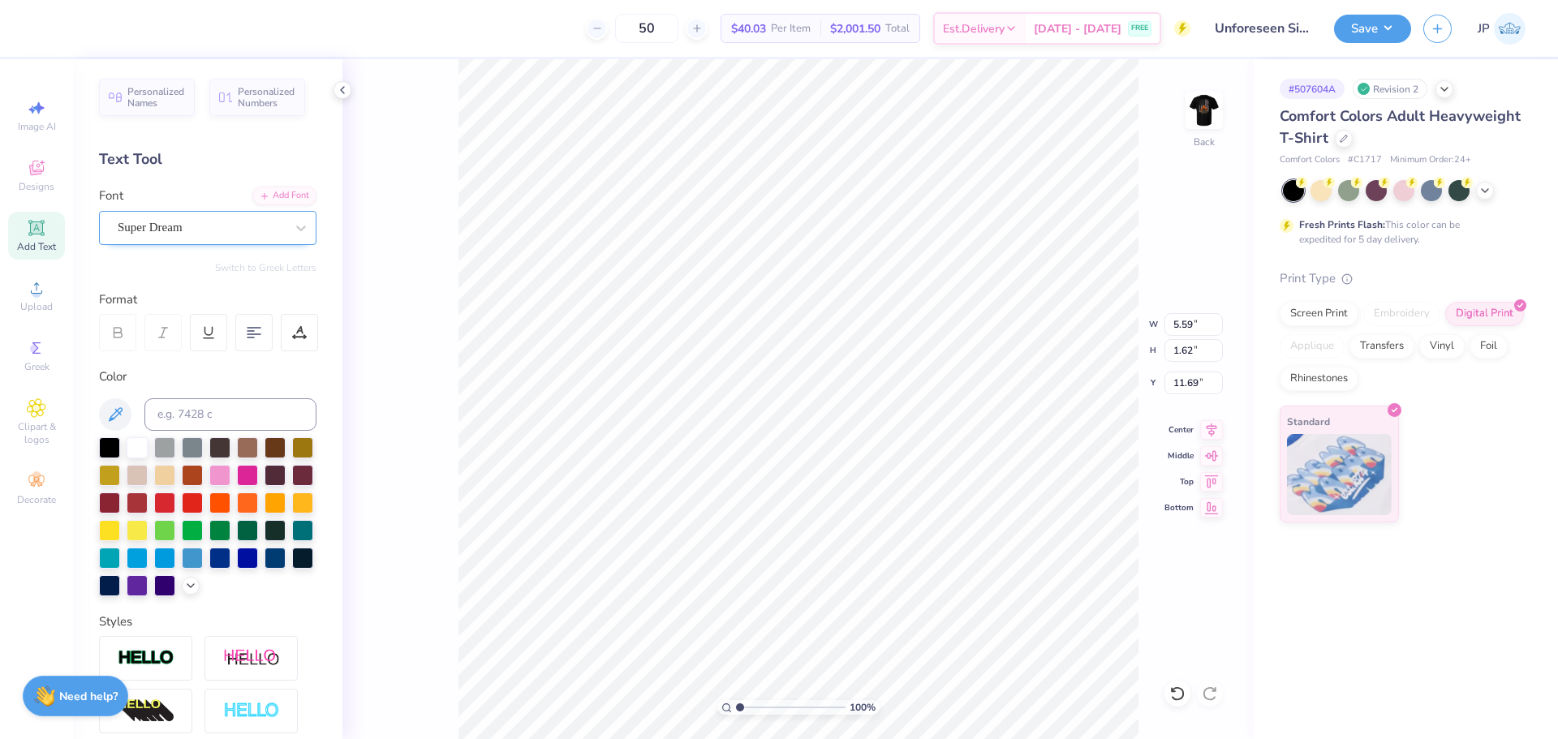
click at [178, 225] on div "Super Dream" at bounding box center [201, 227] width 170 height 25
type input "colum"
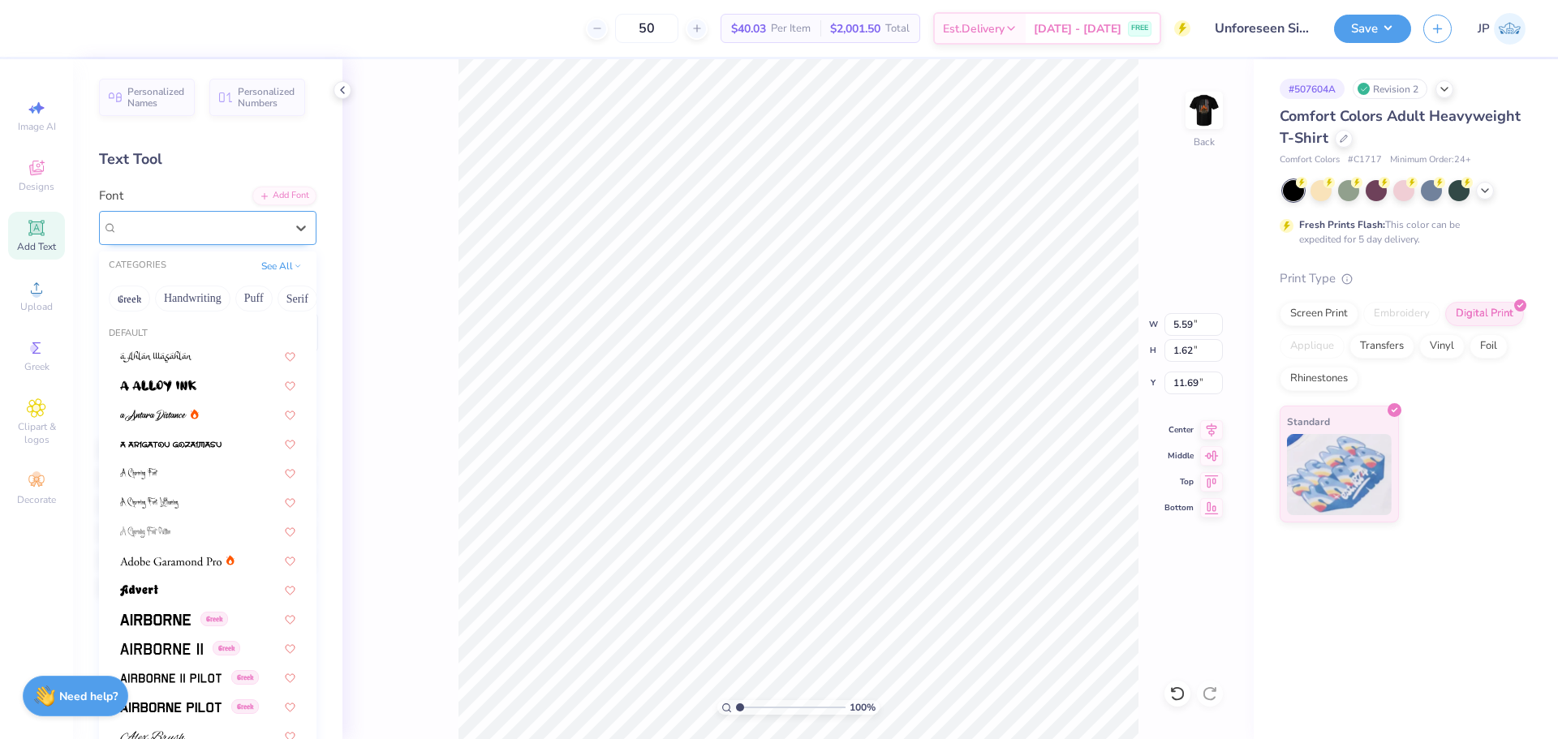
click at [183, 235] on span "Super Dream" at bounding box center [150, 227] width 65 height 19
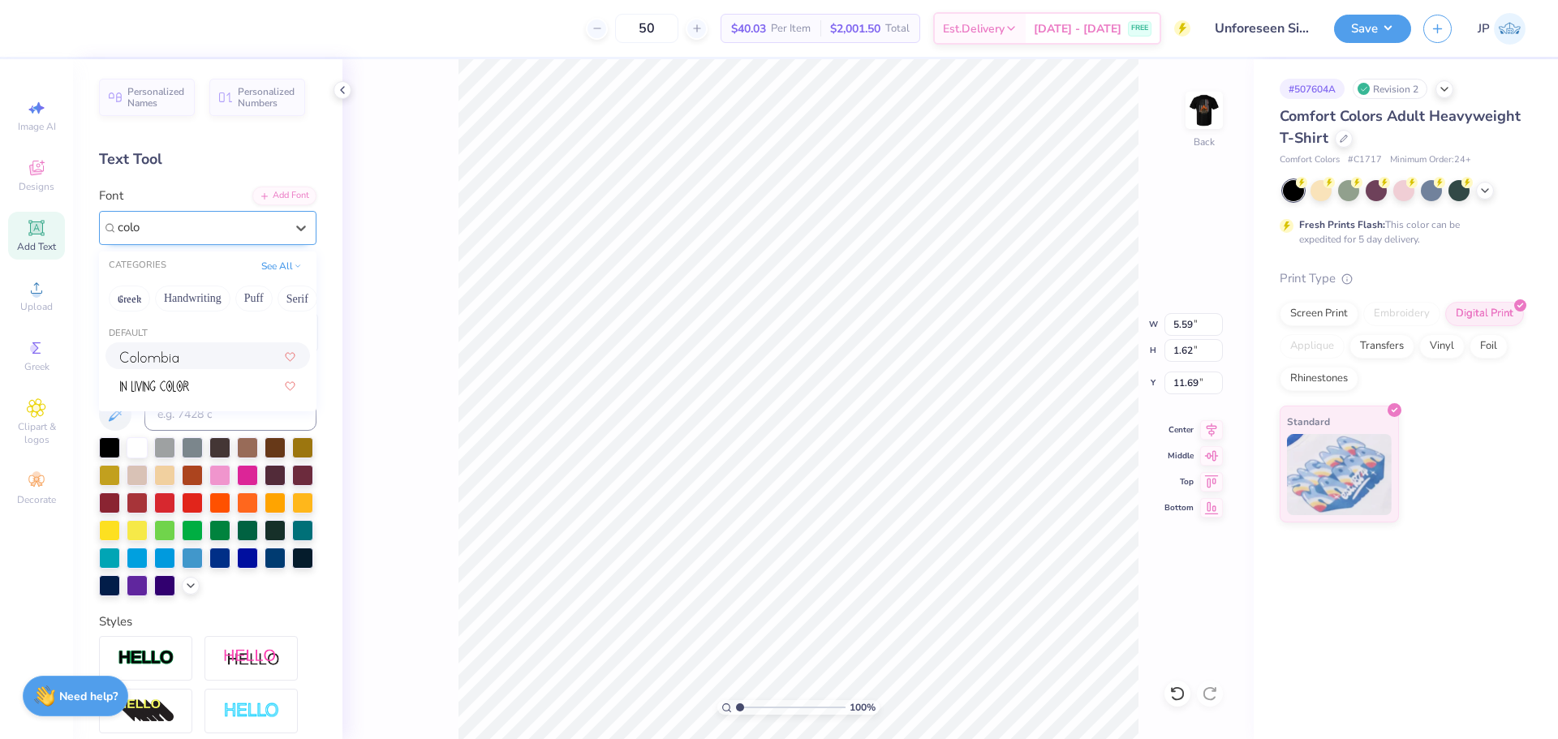
click at [204, 366] on div at bounding box center [208, 355] width 205 height 27
type input "colo"
type input "3.17"
type input "1.24"
type input "11.88"
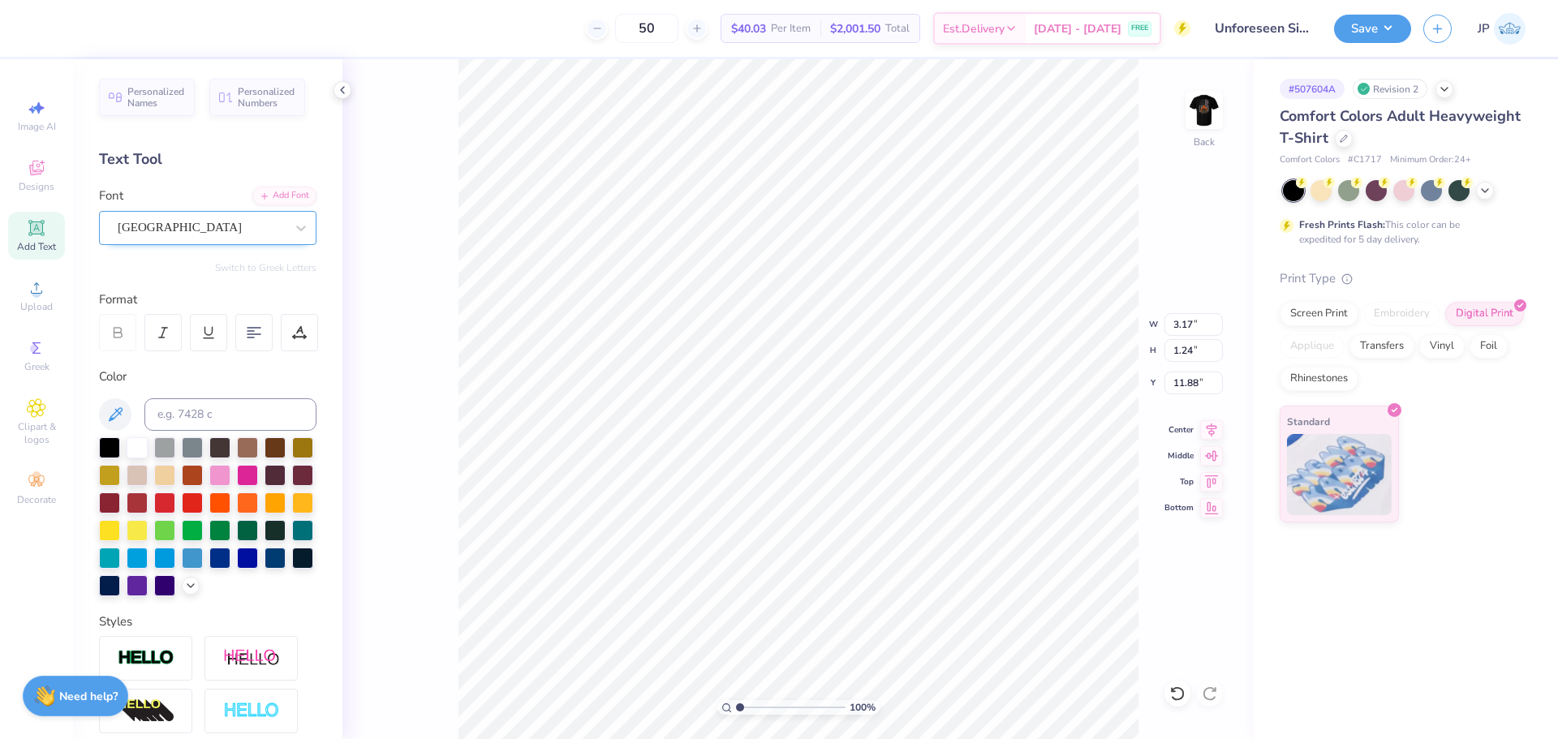
scroll to position [14, 2]
type textarea "W"
type textarea ""WE ARE ALL GOOD.""
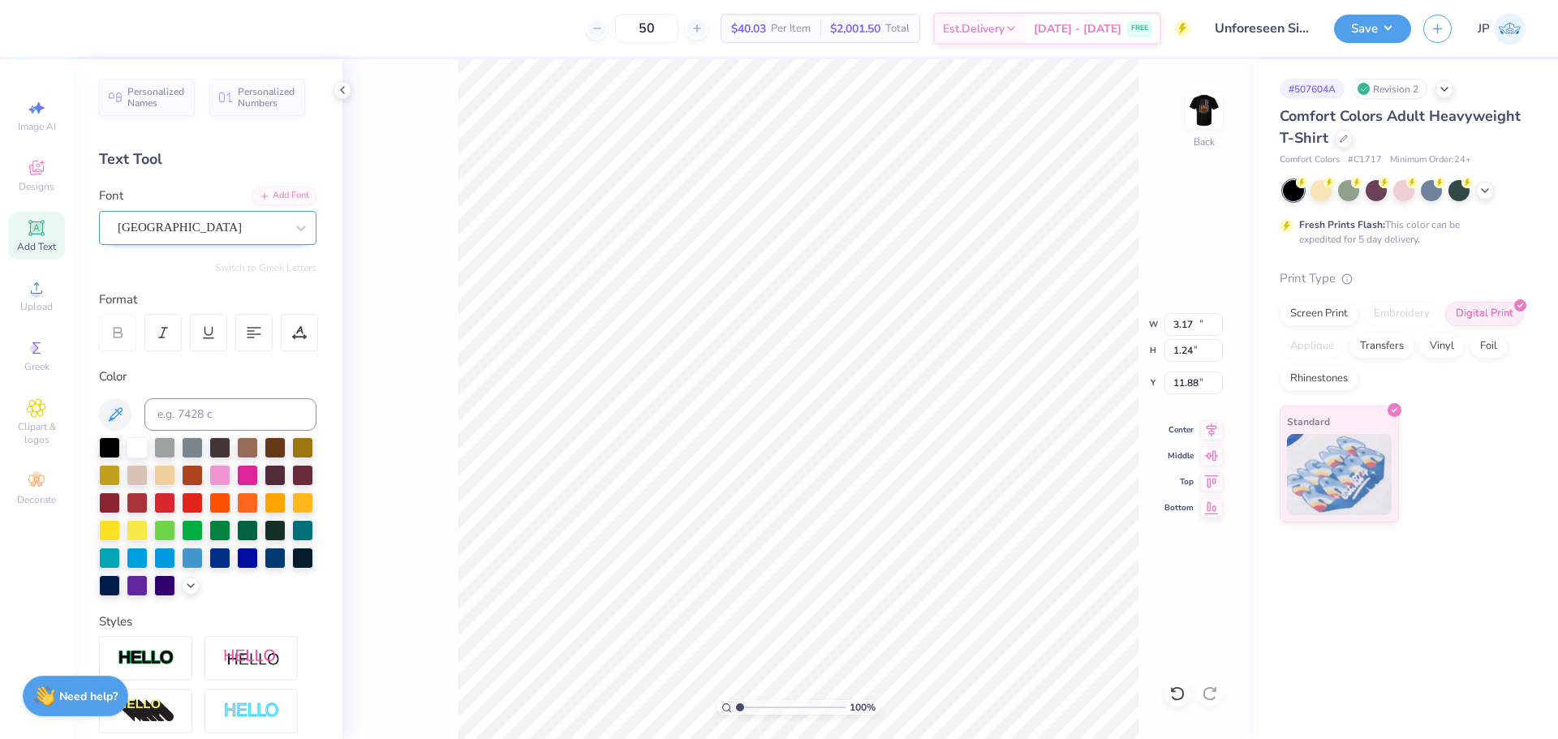
type input "14.34"
type input "1.27"
type input "11.86"
type input "3.17"
type input "1.24"
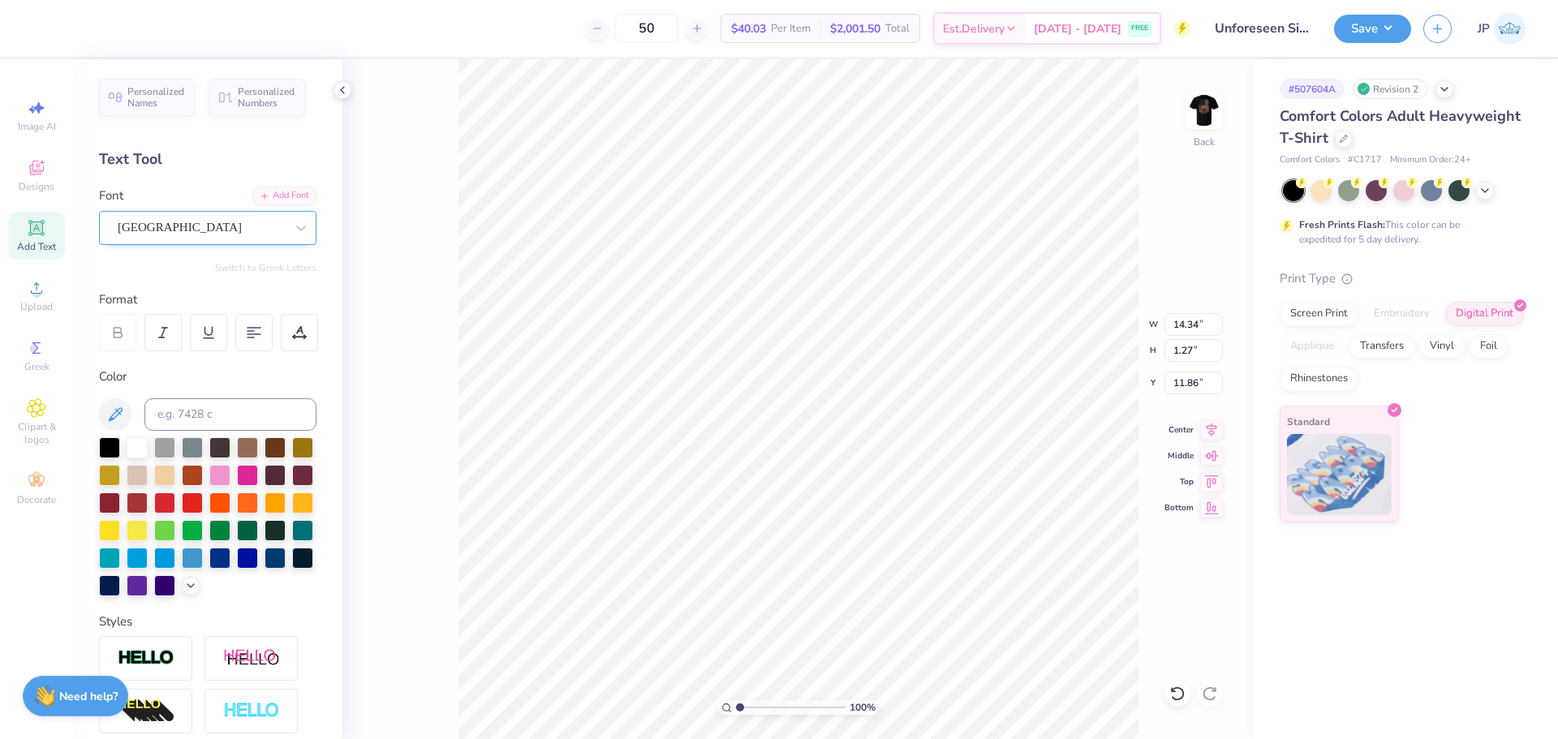
type input "11.88"
type input "14.17"
type input "1.26"
type input "11.87"
type input "8.41"
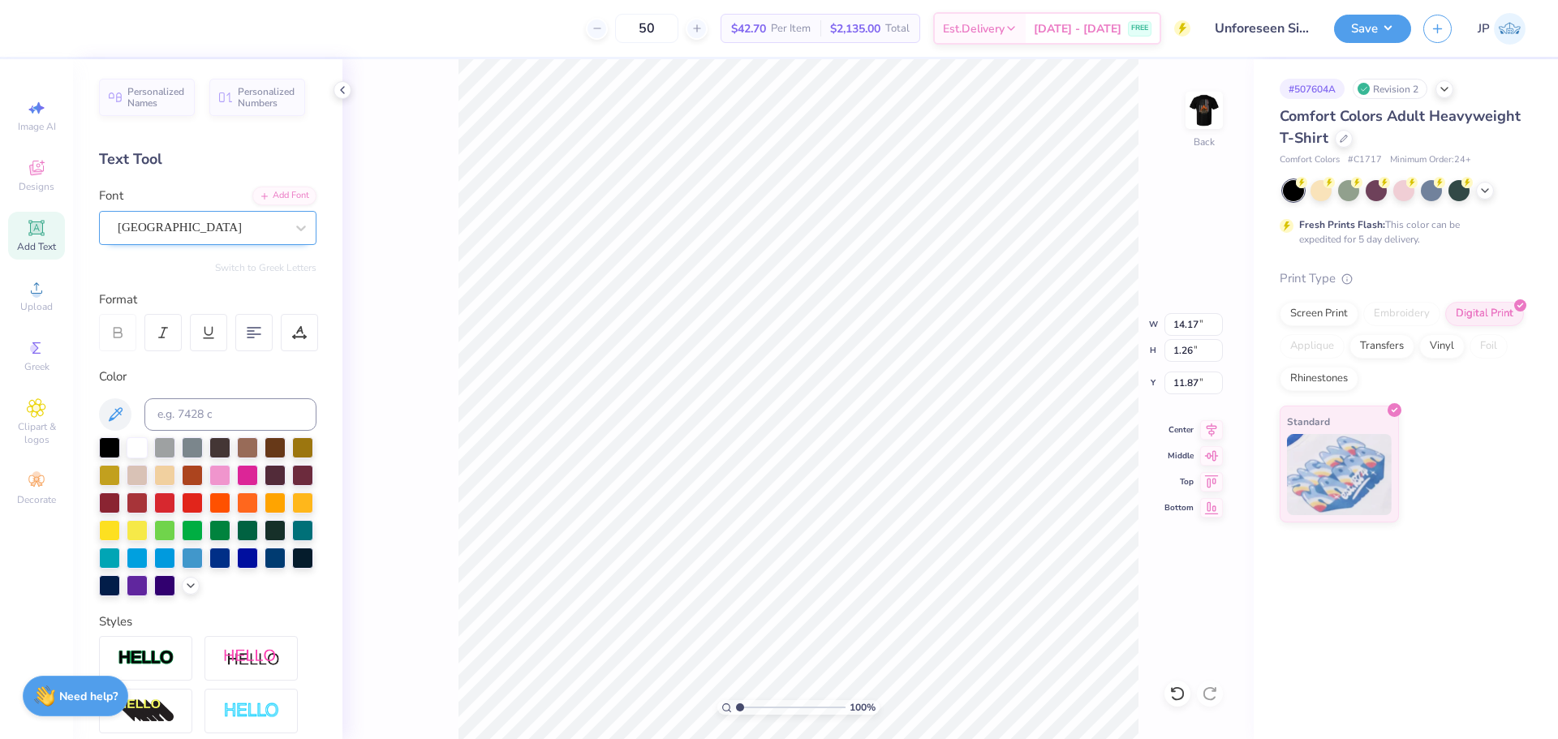
type input "0.75"
click at [1189, 322] on input "8.41" at bounding box center [1194, 324] width 58 height 23
type input "3.50"
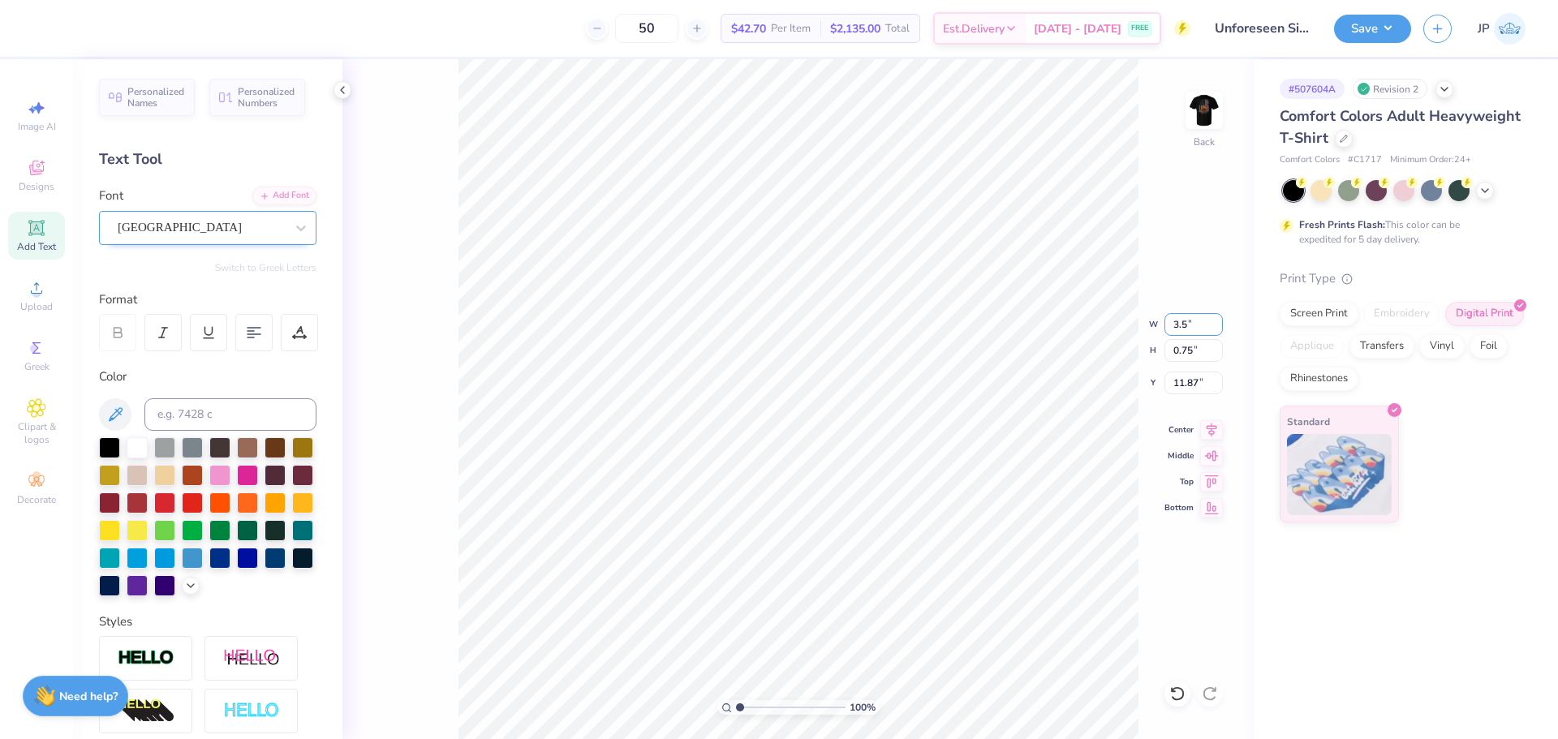
type input "0.31"
type input "6.09"
drag, startPoint x: 740, startPoint y: 701, endPoint x: 767, endPoint y: 698, distance: 27.0
click at [767, 700] on input "range" at bounding box center [791, 707] width 110 height 15
type input "3.5"
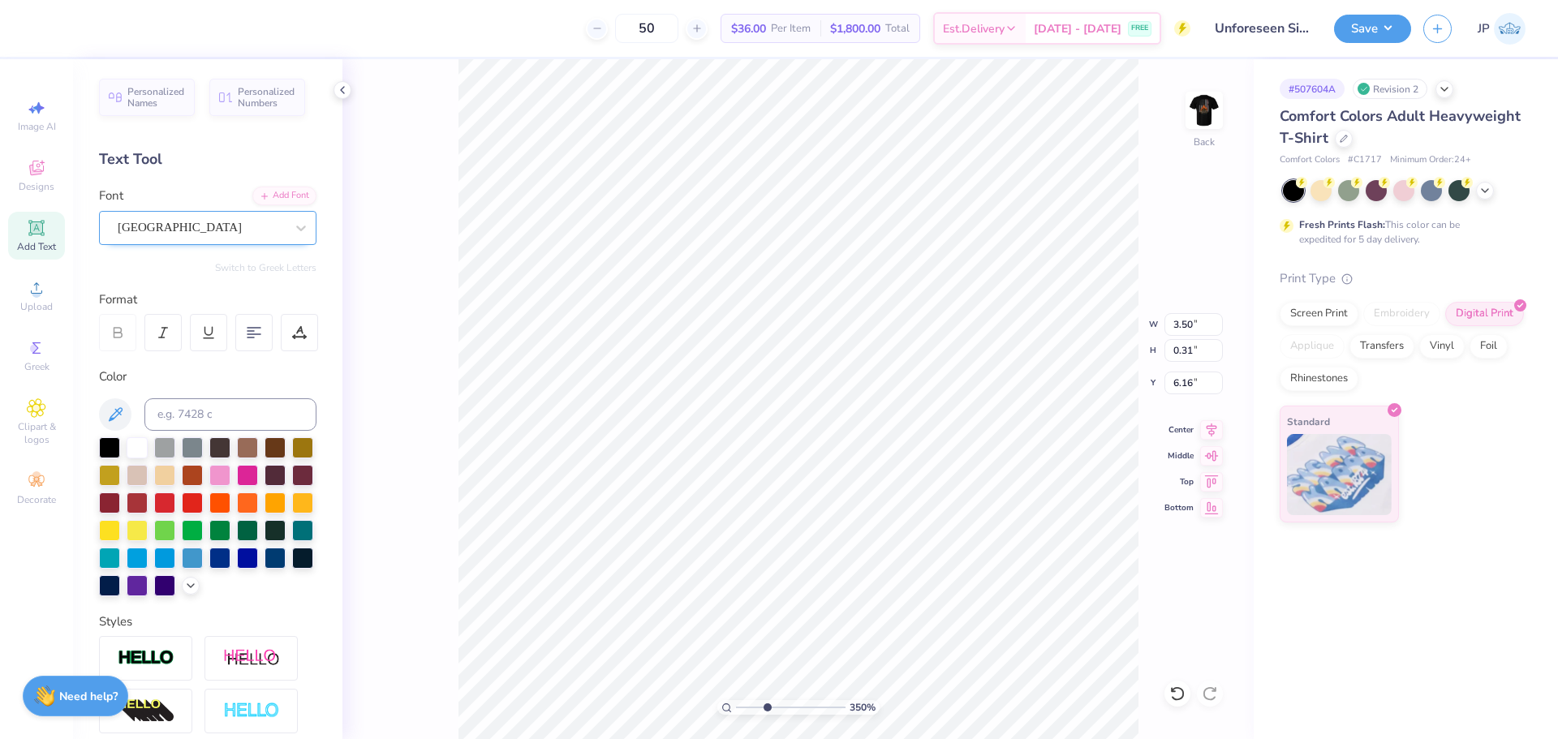
type input "6.17"
type input "2.94"
type input "0.26"
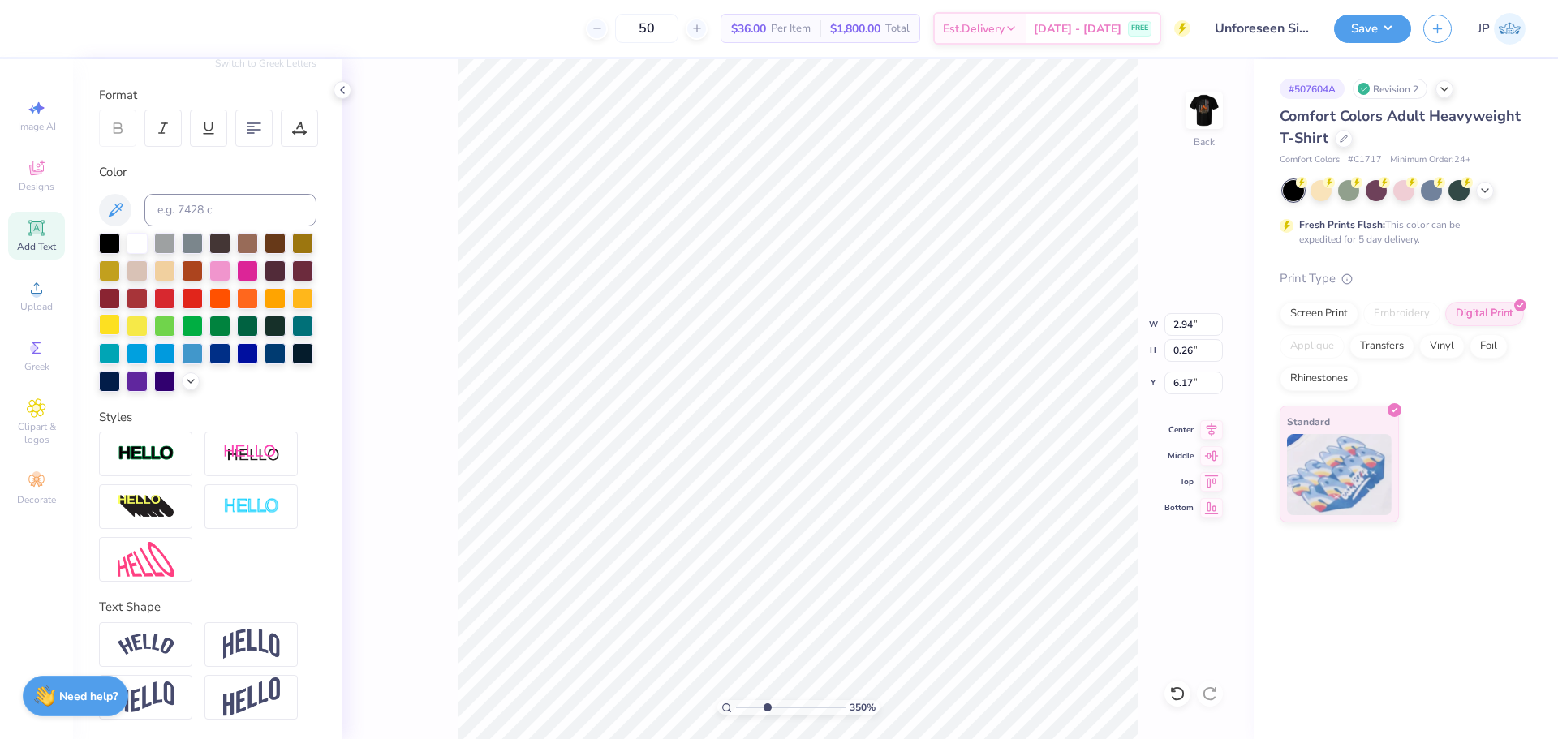
scroll to position [232, 0]
click at [173, 652] on img at bounding box center [146, 645] width 57 height 22
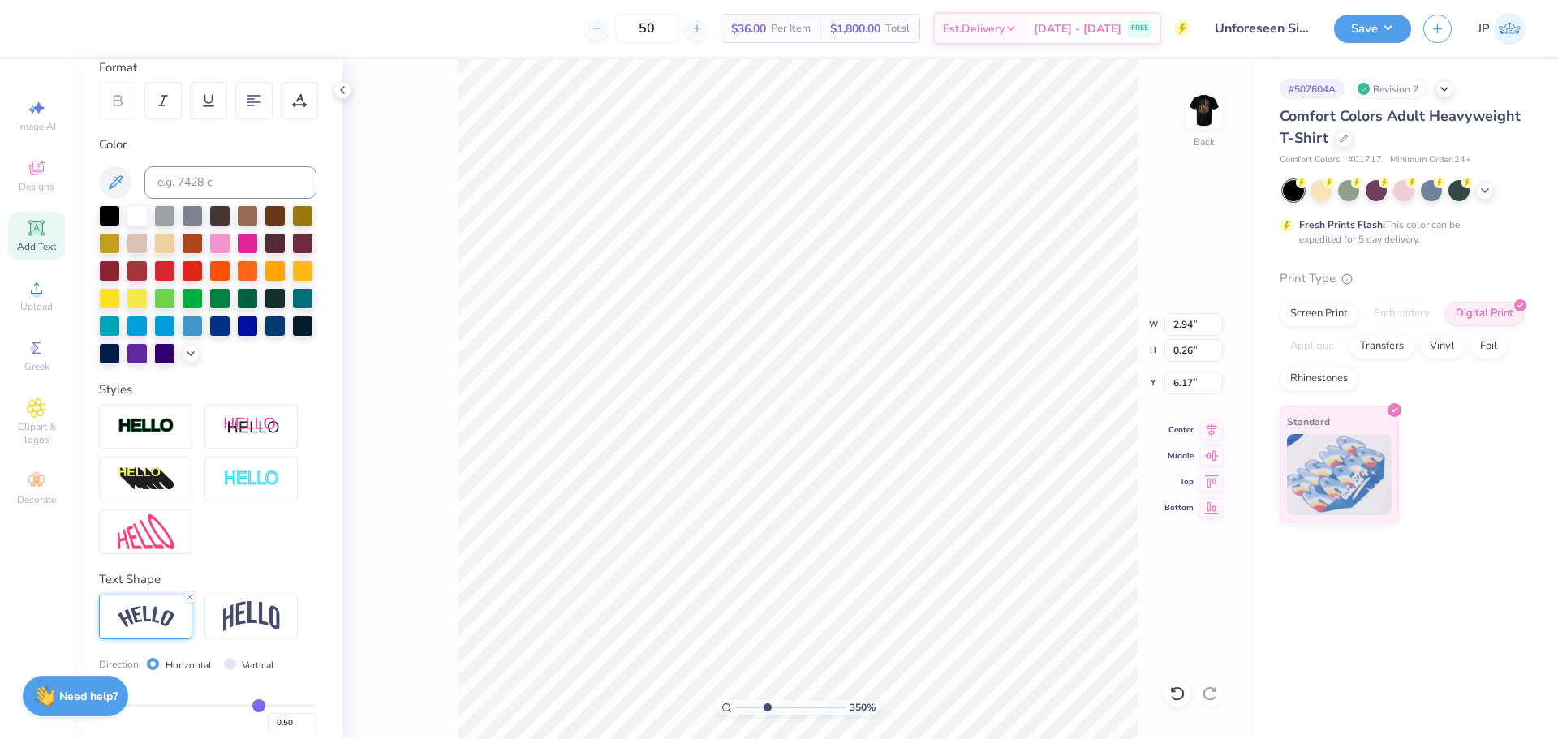
type input "3.30"
type input "0.64"
type input "5.98"
